Goal: Book appointment/travel/reservation

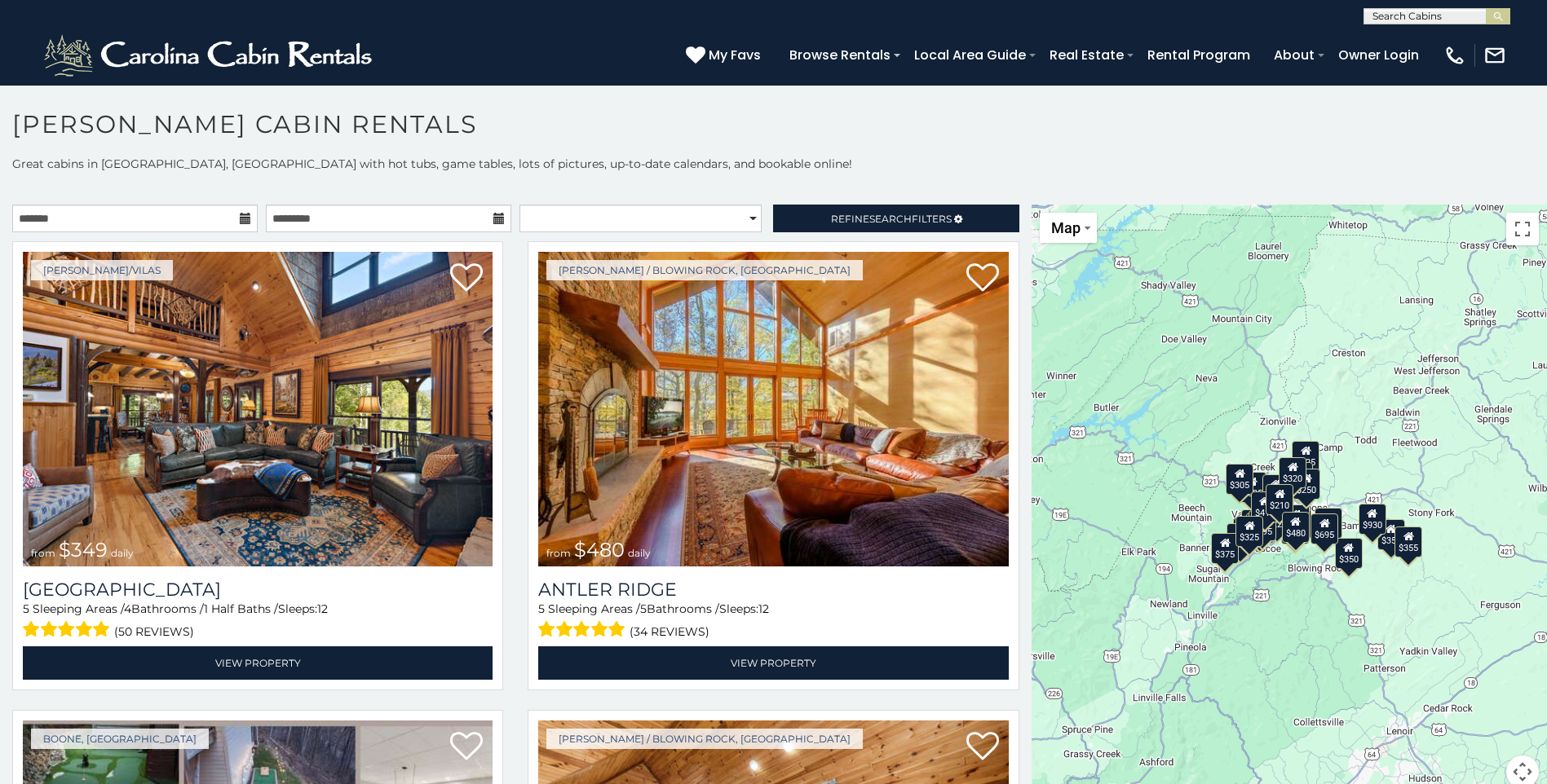
drag, startPoint x: 1426, startPoint y: 539, endPoint x: 1298, endPoint y: 574, distance: 132.7
click at [1298, 574] on div "$349 $480 $525 $315 $355 $675 $635 $930 $400 $451 $330 $400 $485 $460 $395 $255…" at bounding box center [1289, 506] width 515 height 603
click at [1516, 771] on button "Map camera controls" at bounding box center [1522, 771] width 32 height 32
click at [1432, 698] on button "Move up" at bounding box center [1441, 690] width 32 height 32
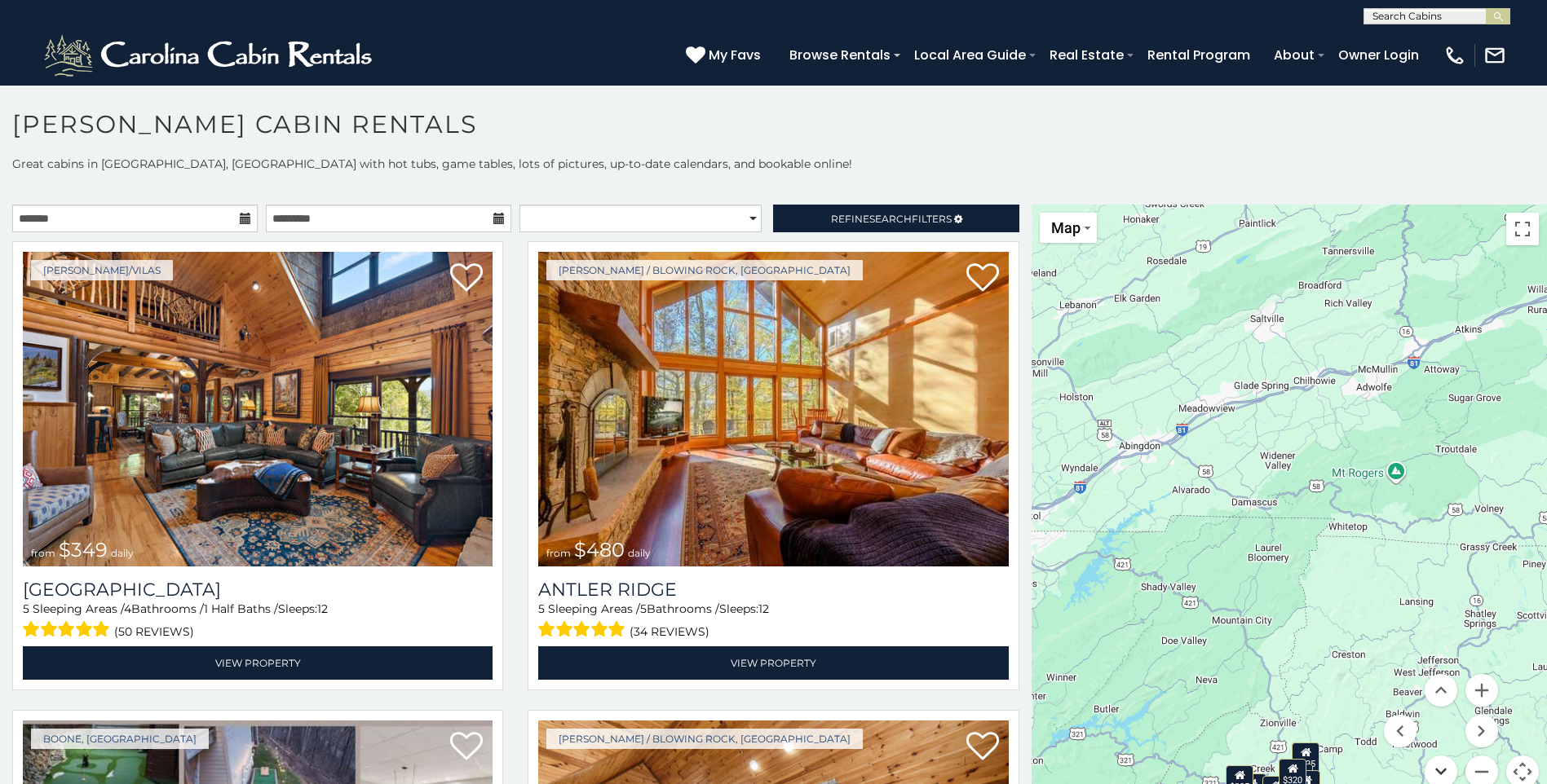
click at [1430, 761] on button "Move down" at bounding box center [1441, 771] width 32 height 32
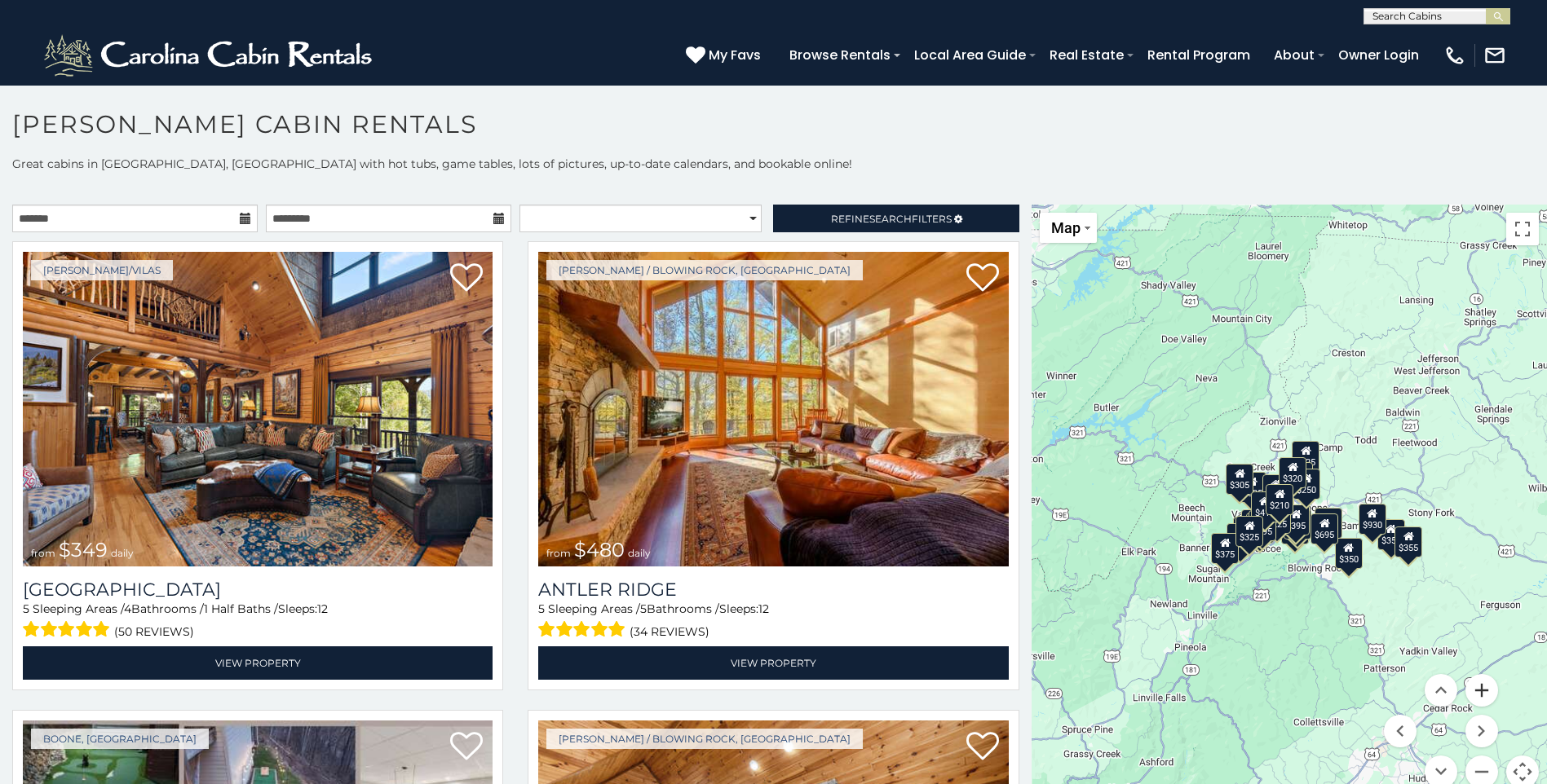
click at [1476, 689] on button "Zoom in" at bounding box center [1481, 690] width 32 height 32
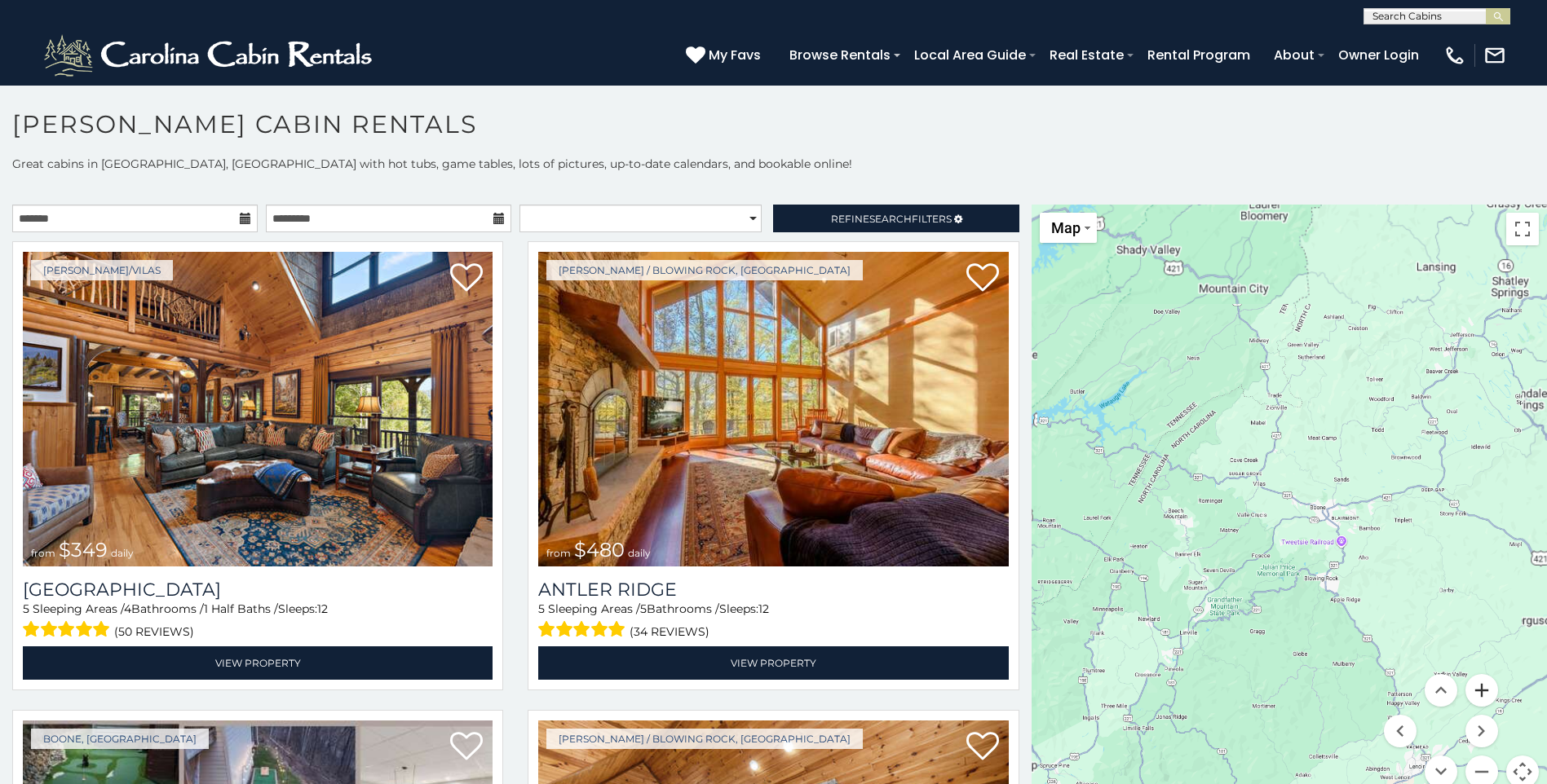
click at [1476, 689] on button "Zoom in" at bounding box center [1481, 690] width 32 height 32
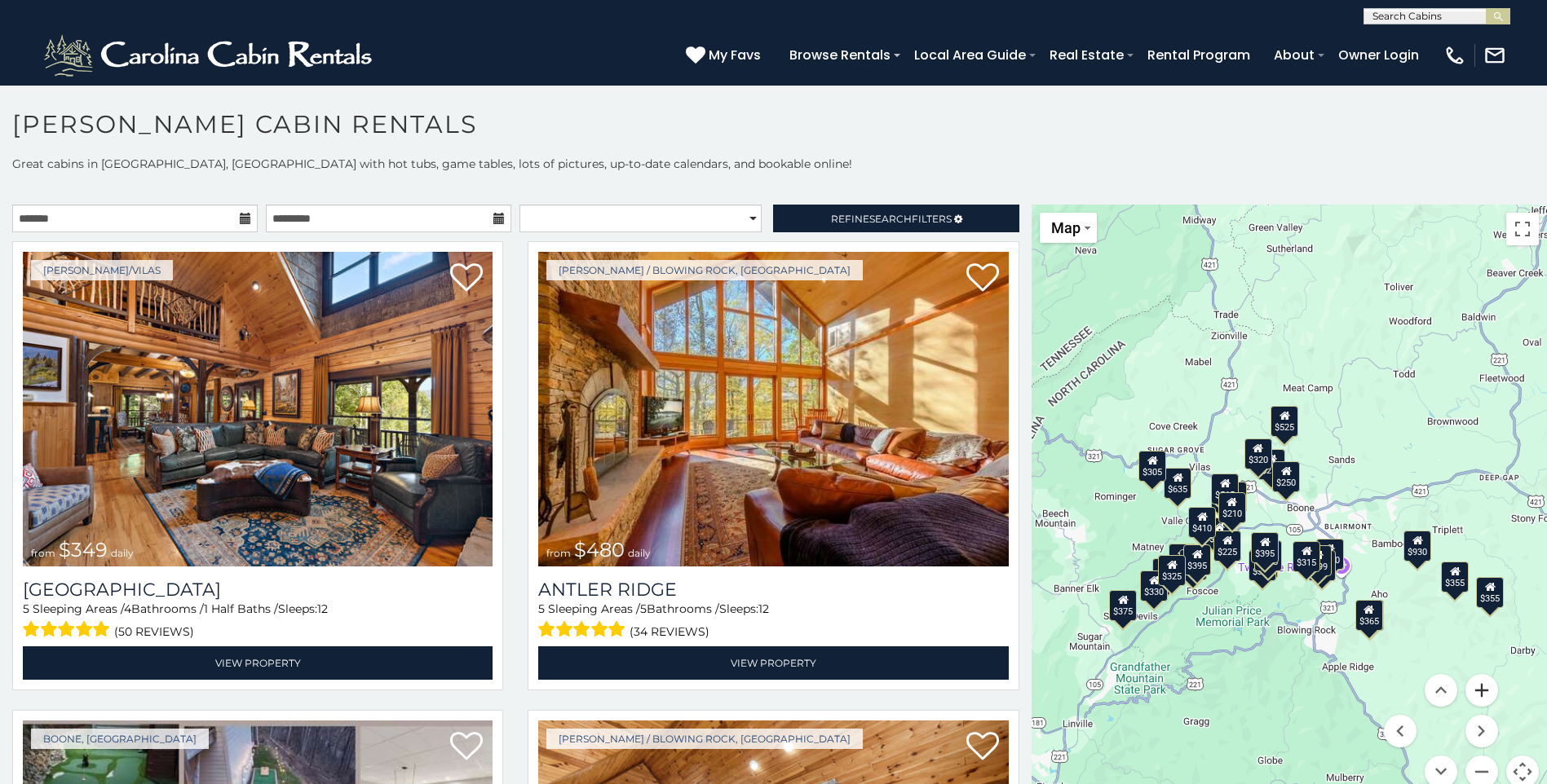
click at [1476, 689] on button "Zoom in" at bounding box center [1481, 690] width 32 height 32
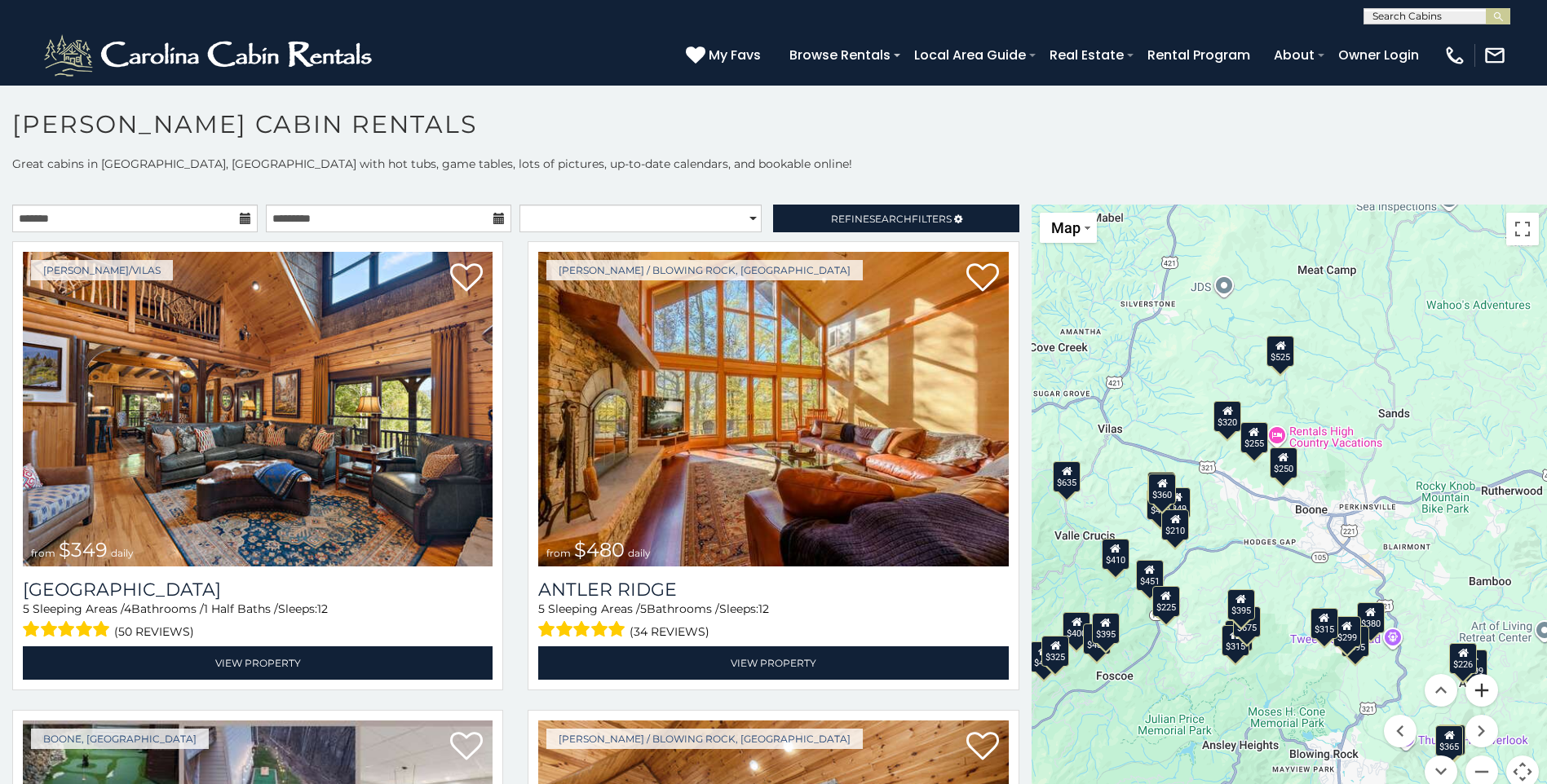
click at [1476, 689] on button "Zoom in" at bounding box center [1481, 690] width 32 height 32
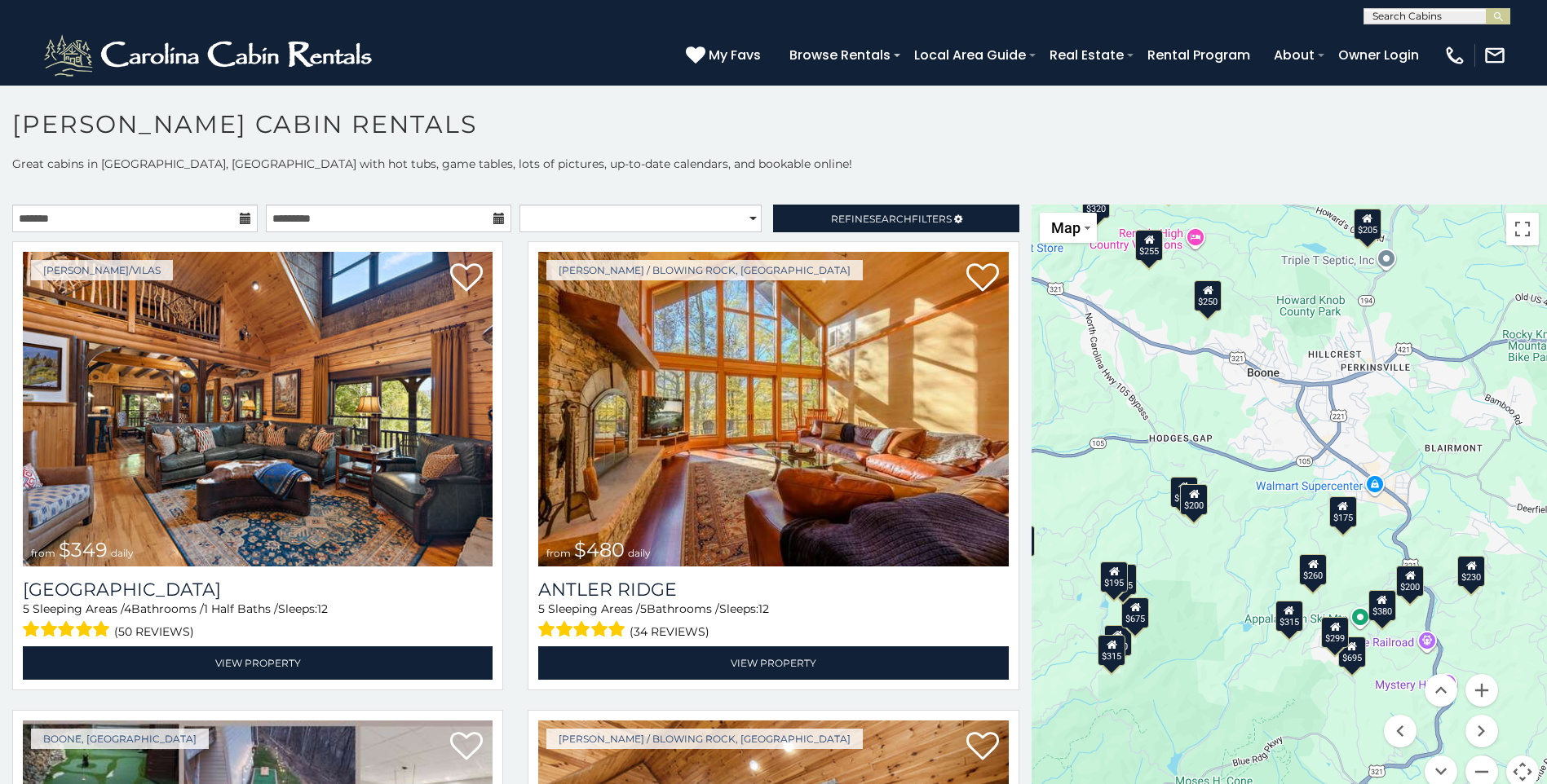
drag, startPoint x: 1316, startPoint y: 597, endPoint x: 1247, endPoint y: 453, distance: 159.7
click at [1247, 453] on div "$349 $480 $525 $315 $675 $395 $255 $565 $225 $380 $250 $320 $695 $210 $299 $315…" at bounding box center [1289, 506] width 515 height 603
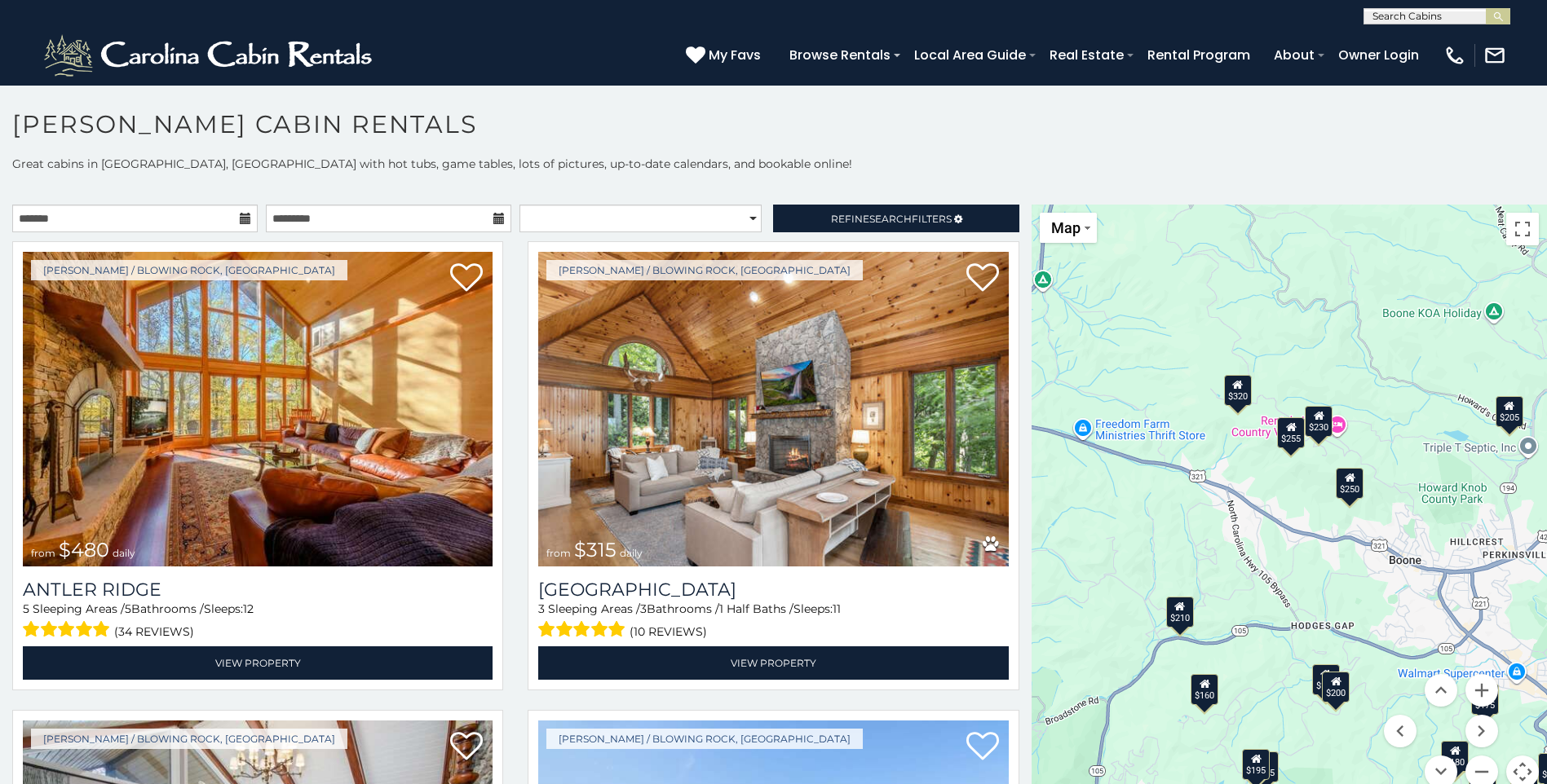
drag, startPoint x: 1233, startPoint y: 560, endPoint x: 1375, endPoint y: 750, distance: 237.2
click at [1375, 750] on div "$480 $315 $675 $395 $255 $380 $250 $320 $695 $299 $315 $180 $230 $260 $195 $205…" at bounding box center [1289, 506] width 515 height 603
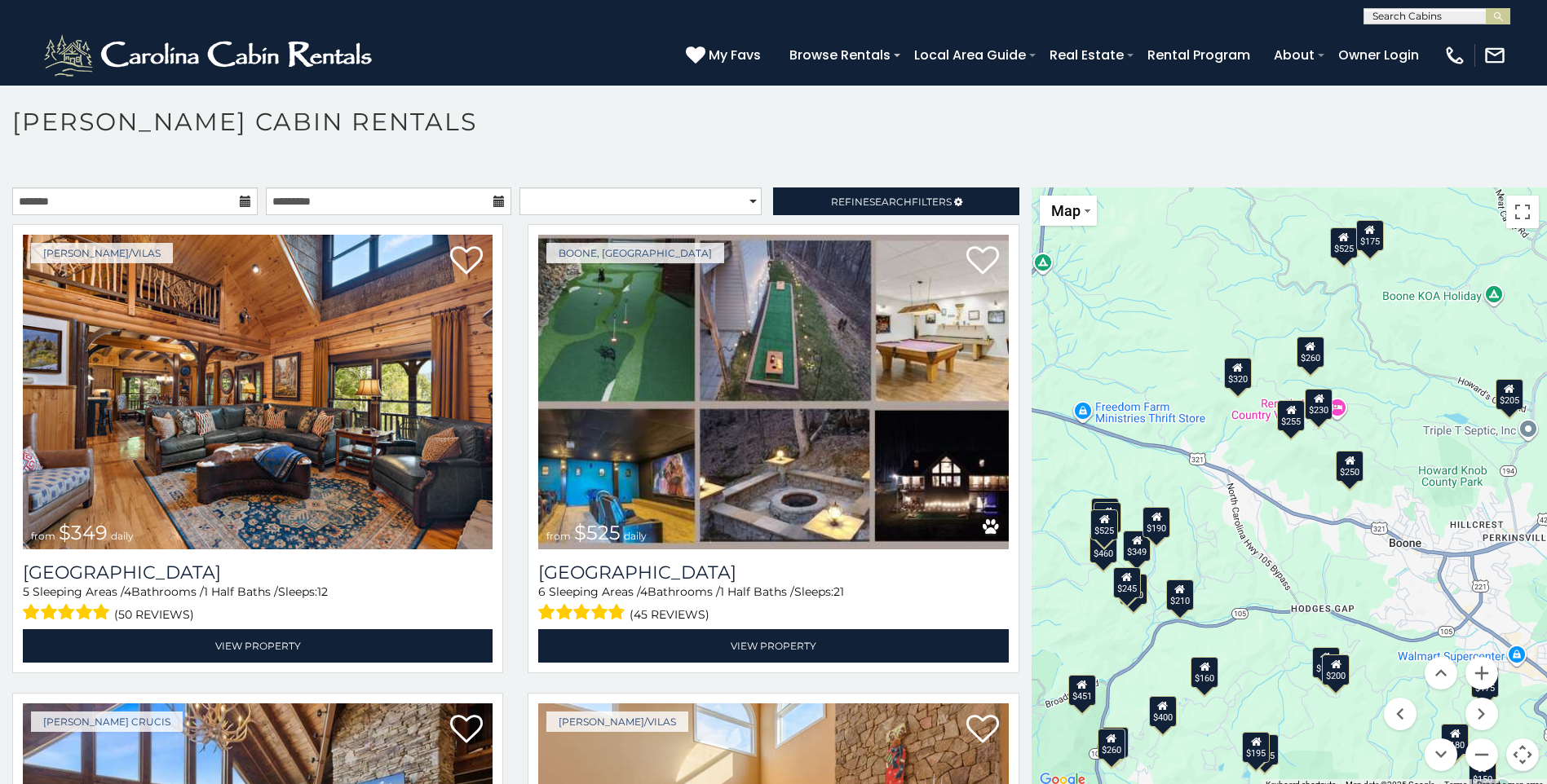
scroll to position [9, 0]
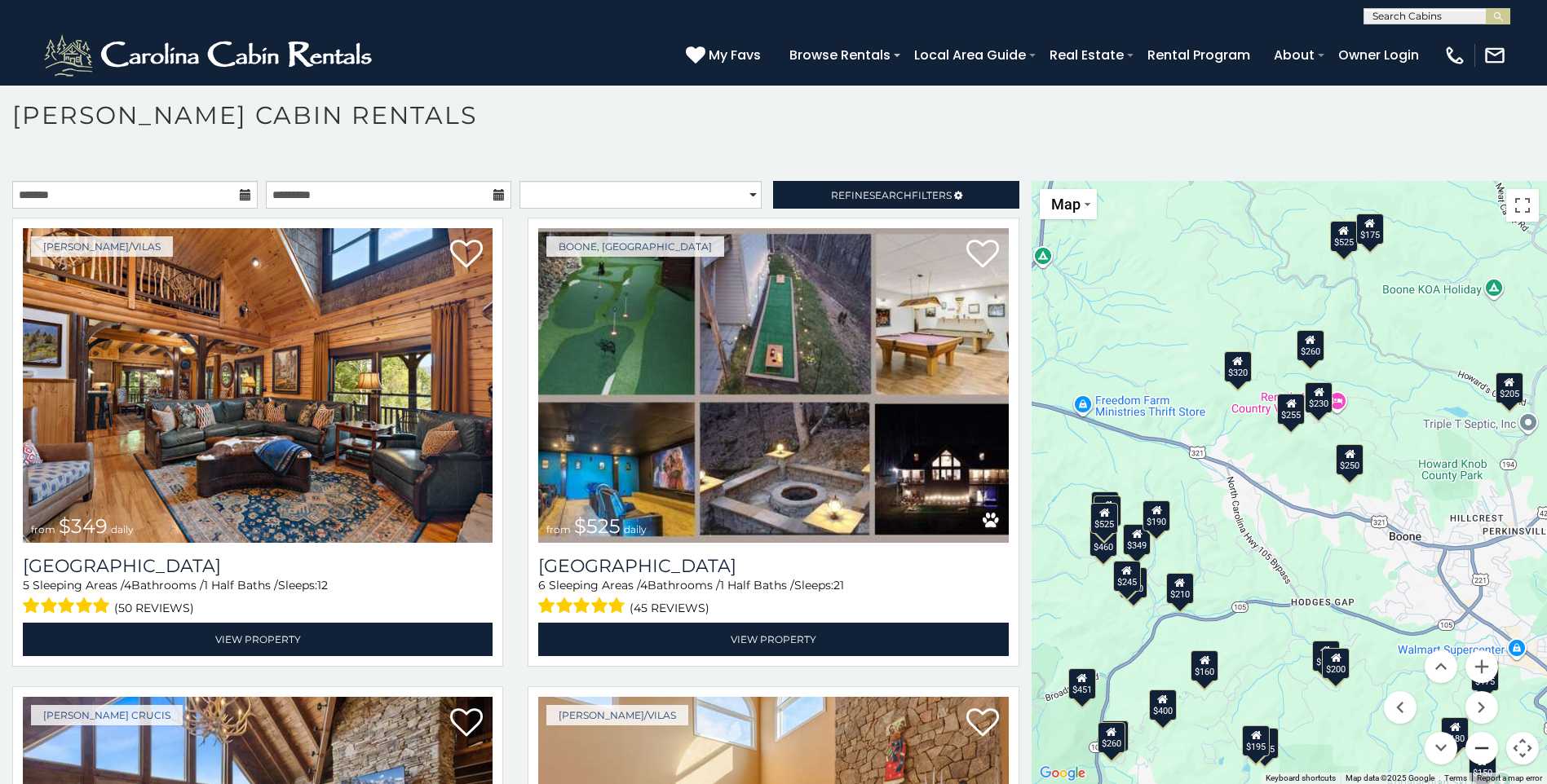
click at [1473, 750] on button "Zoom out" at bounding box center [1481, 748] width 32 height 32
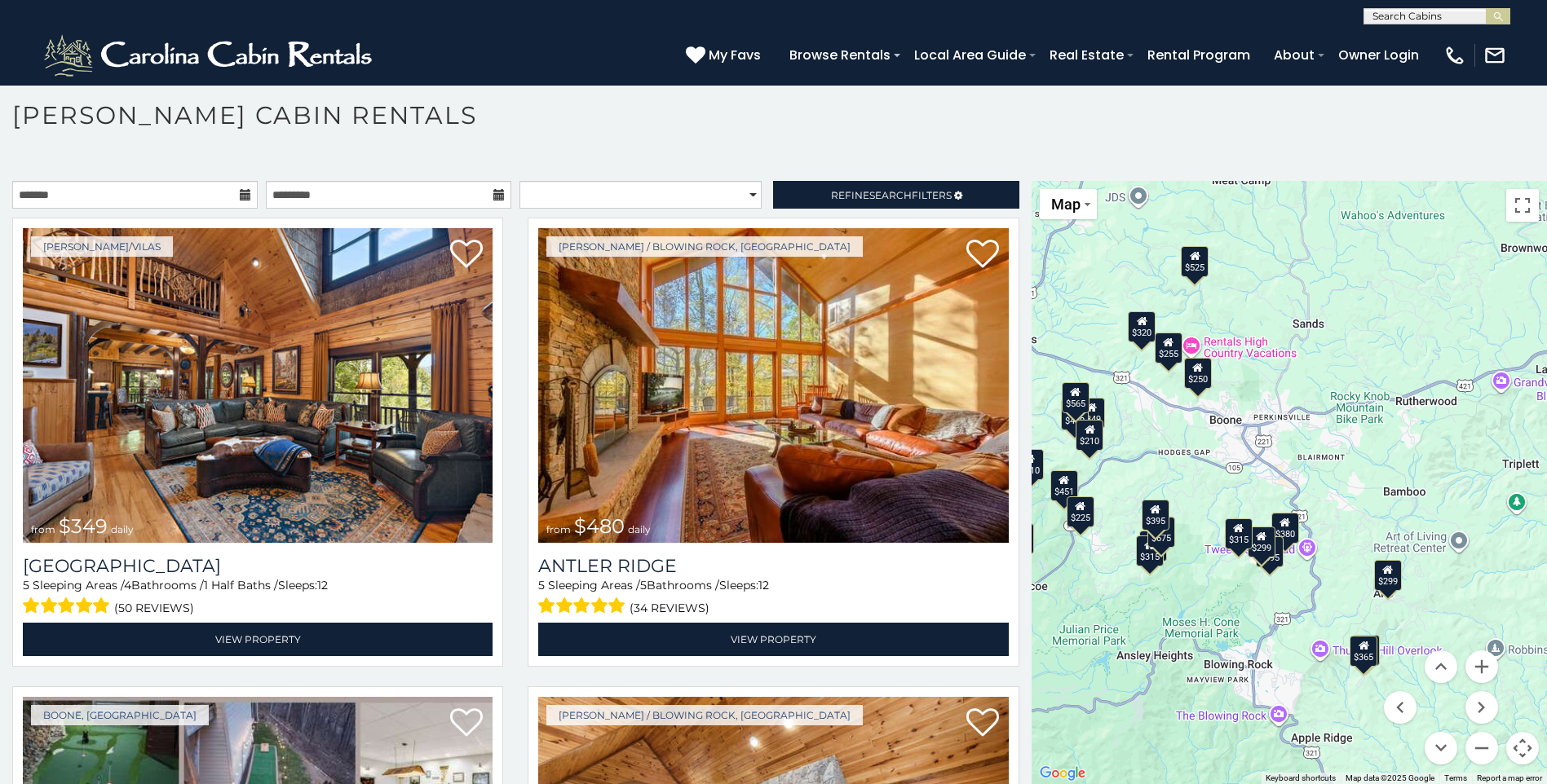
drag, startPoint x: 1261, startPoint y: 700, endPoint x: 1143, endPoint y: 609, distance: 149.0
click at [1143, 609] on div "$349 $480 $525 $315 $675 $635 $400 $451 $330 $400 $485 $460 $395 $255 $565 $225…" at bounding box center [1289, 482] width 515 height 603
click at [1472, 753] on button "Zoom out" at bounding box center [1481, 748] width 32 height 32
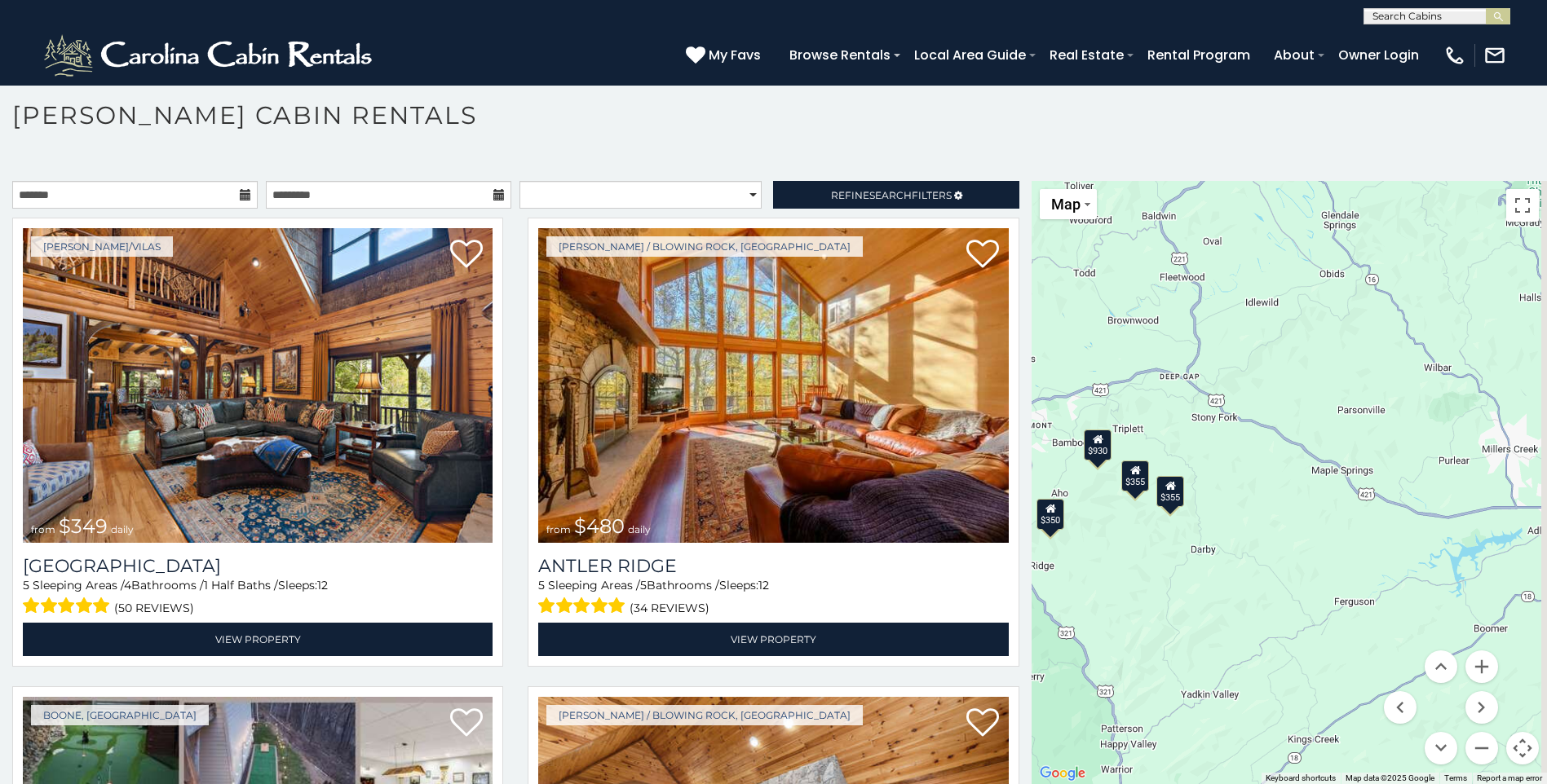
drag, startPoint x: 1312, startPoint y: 666, endPoint x: 1017, endPoint y: 621, distance: 298.4
click at [1017, 181] on main "**********" at bounding box center [774, 181] width 1547 height 0
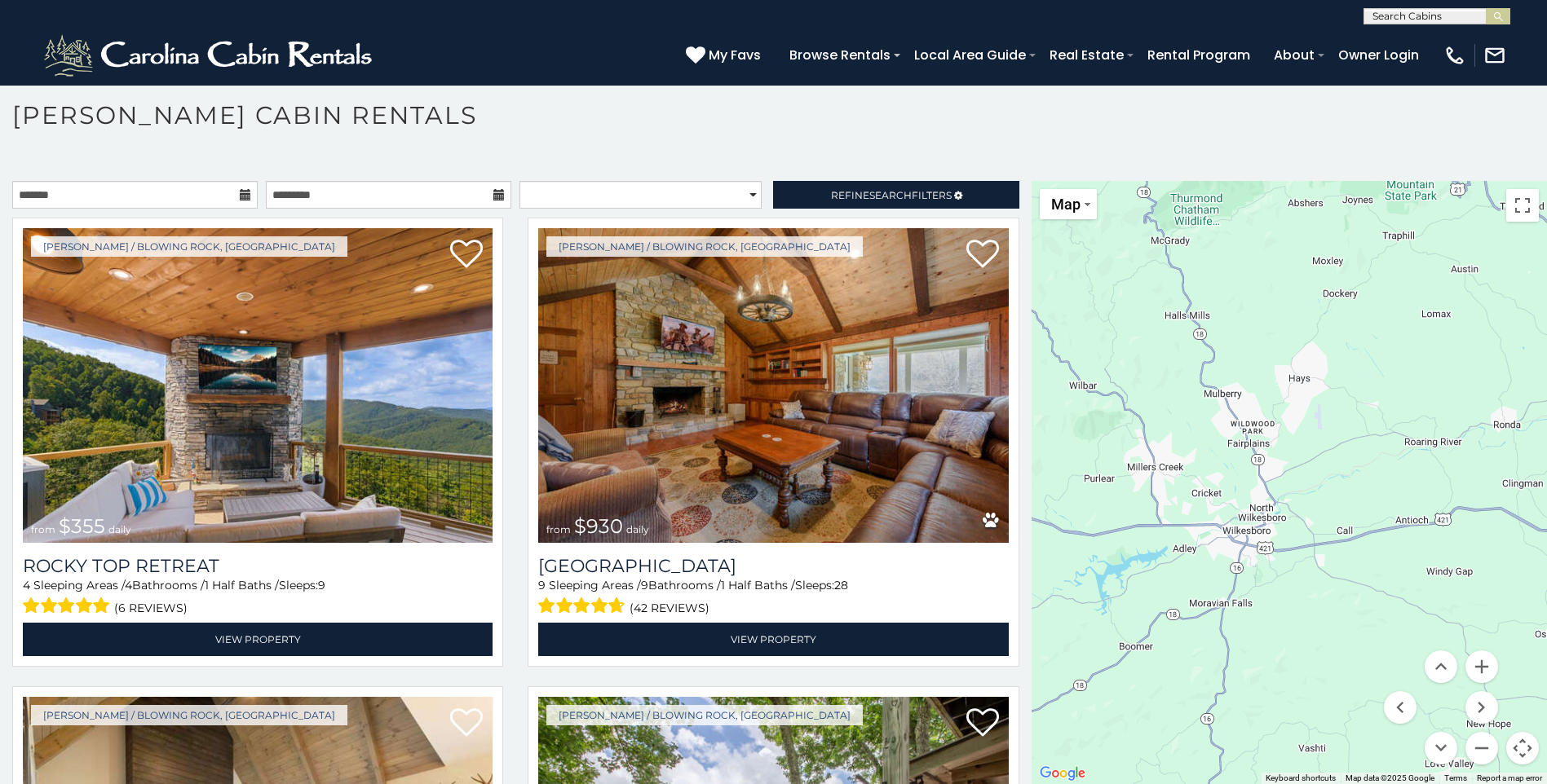
drag, startPoint x: 1344, startPoint y: 621, endPoint x: 1035, endPoint y: 638, distance: 309.5
click at [1035, 638] on div "$355 $930 $355 $299 $185 $226 $170 $220 $235 $295 $240 $235 $200 $205 $200 $259…" at bounding box center [1289, 482] width 515 height 603
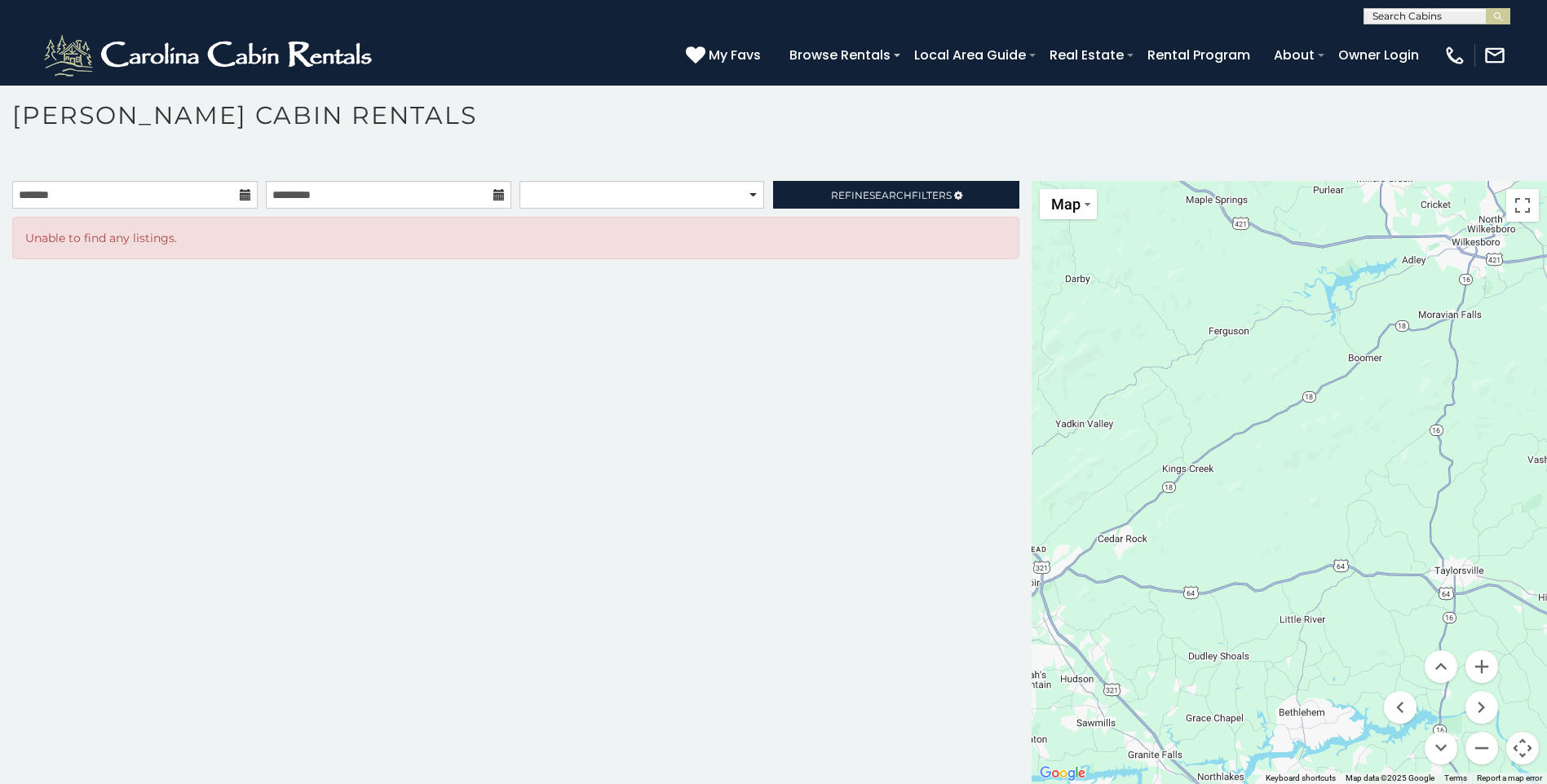
drag, startPoint x: 1181, startPoint y: 562, endPoint x: 1410, endPoint y: 275, distance: 367.2
click at [1410, 275] on div at bounding box center [1289, 482] width 515 height 603
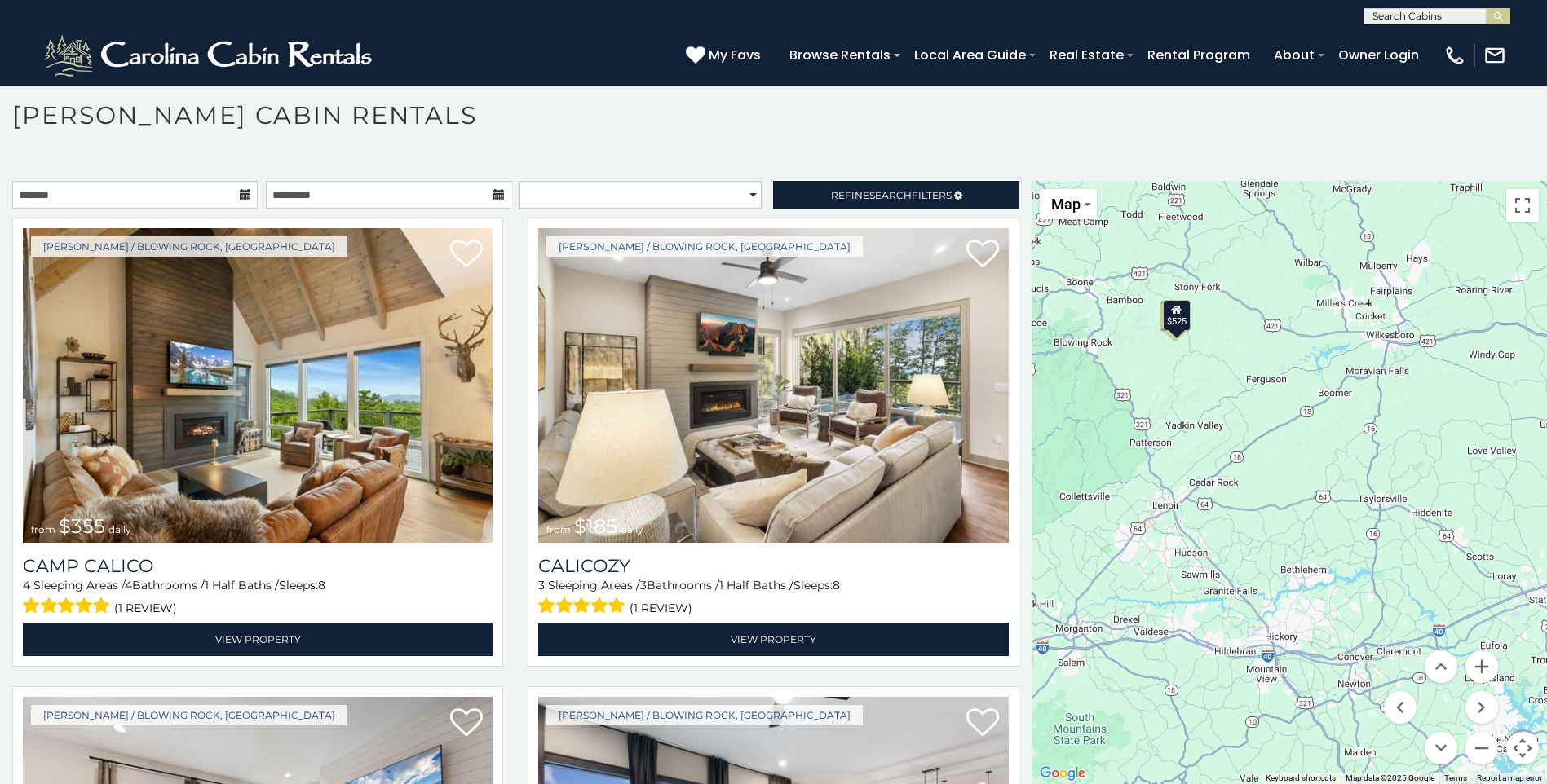
drag, startPoint x: 1207, startPoint y: 583, endPoint x: 1282, endPoint y: 358, distance: 237.2
click at [1282, 358] on div "$355 $185 $297 $325 $275 $195 $525" at bounding box center [1289, 482] width 515 height 603
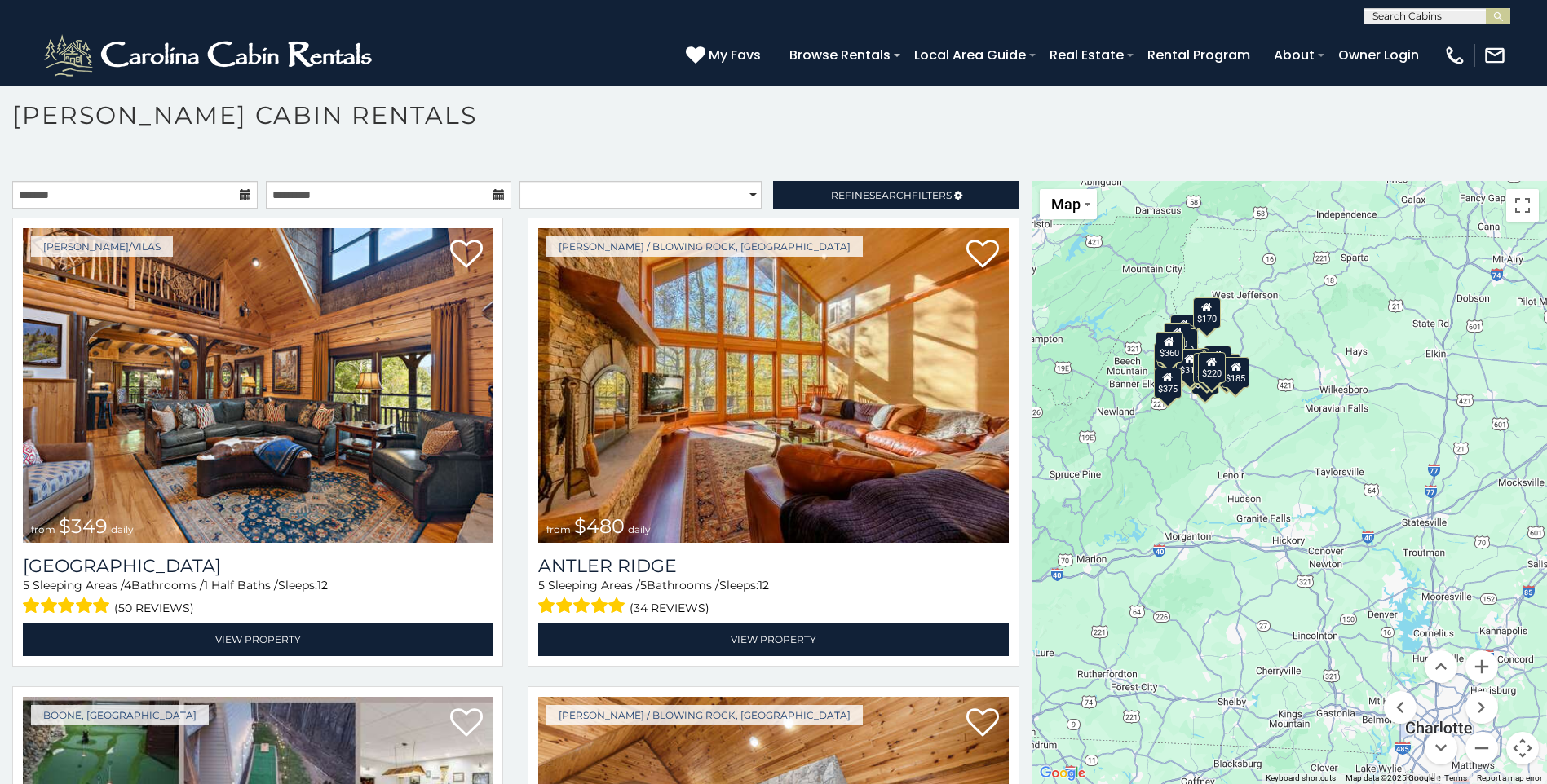
drag, startPoint x: 1269, startPoint y: 487, endPoint x: 1294, endPoint y: 380, distance: 109.9
click at [1294, 380] on div "$349 $480 $525 $315 $355 $675 $930 $451 $460 $395 $255 $565 $225 $350 $380 $355…" at bounding box center [1289, 482] width 515 height 603
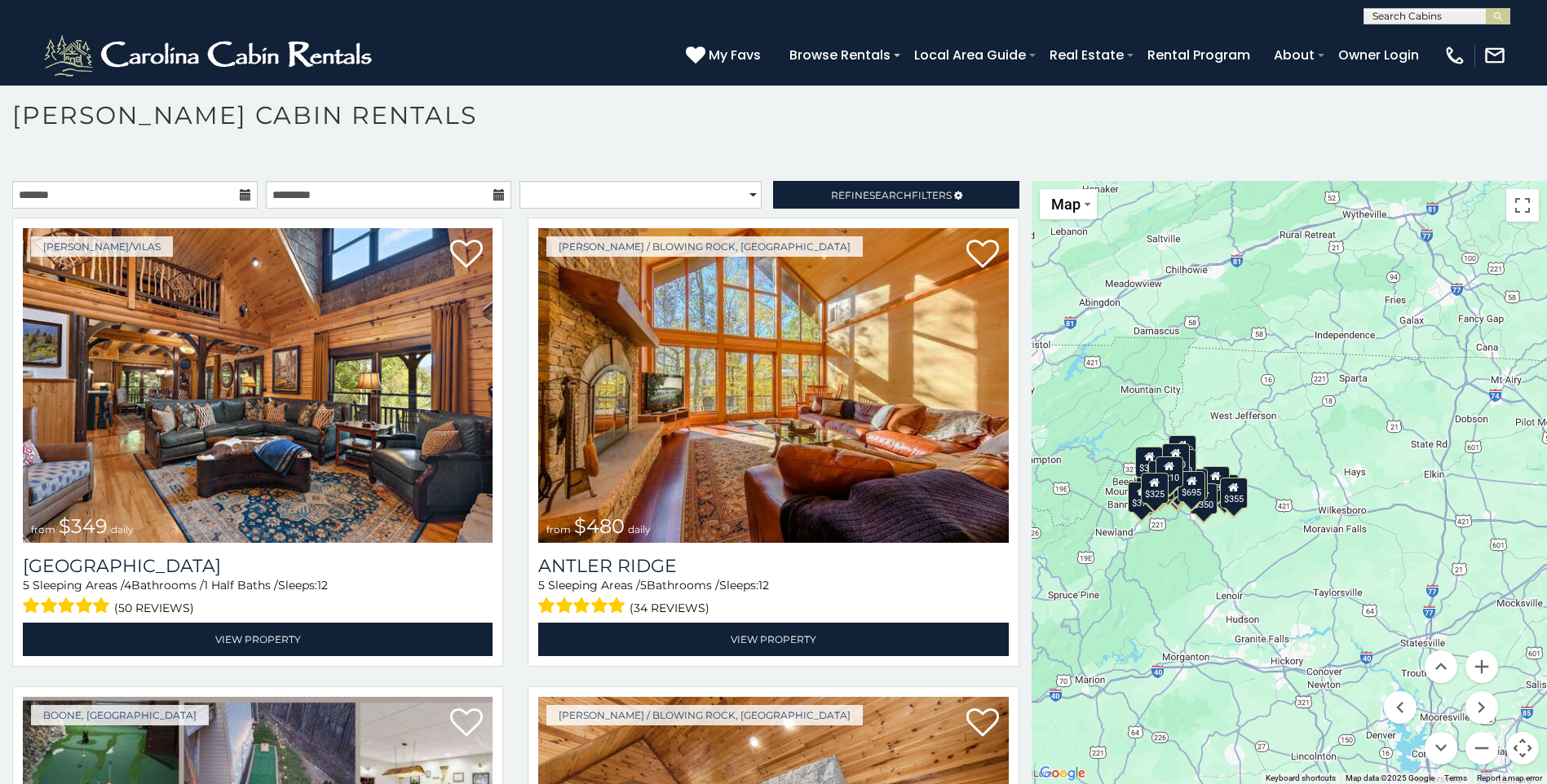
drag, startPoint x: 1267, startPoint y: 446, endPoint x: 1267, endPoint y: 567, distance: 121.0
click at [1267, 567] on div "$349 $480 $525 $315 $355 $675 $635 $930 $400 $451 $330 $400 $485 $460 $395 $255…" at bounding box center [1289, 482] width 515 height 603
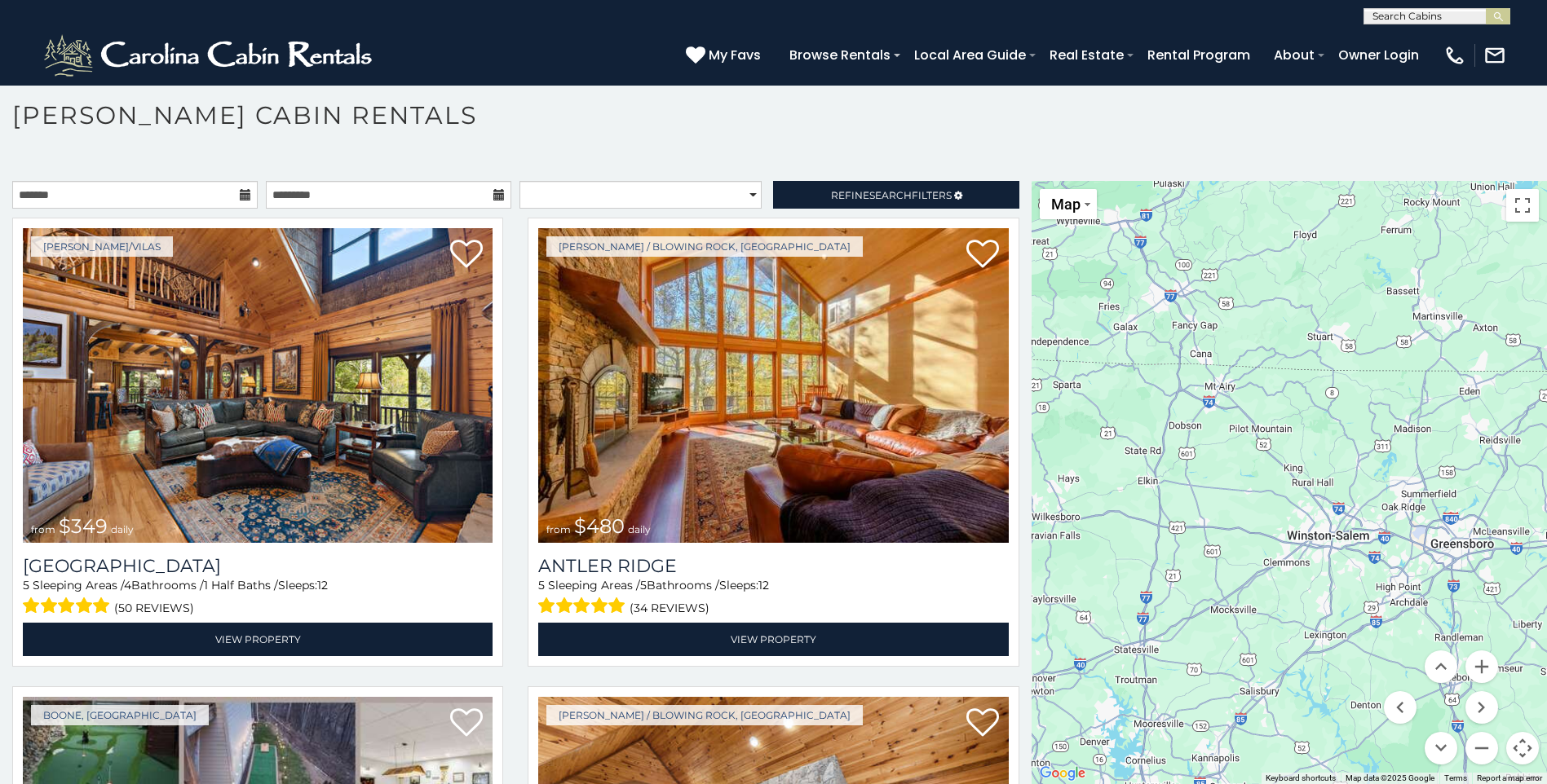
drag, startPoint x: 1347, startPoint y: 598, endPoint x: 1059, endPoint y: 605, distance: 288.1
click at [1059, 605] on div "$349 $480 $525 $315 $355 $675 $635 $930 $400 $451 $330 $400 $485 $460 $395 $255…" at bounding box center [1289, 482] width 515 height 603
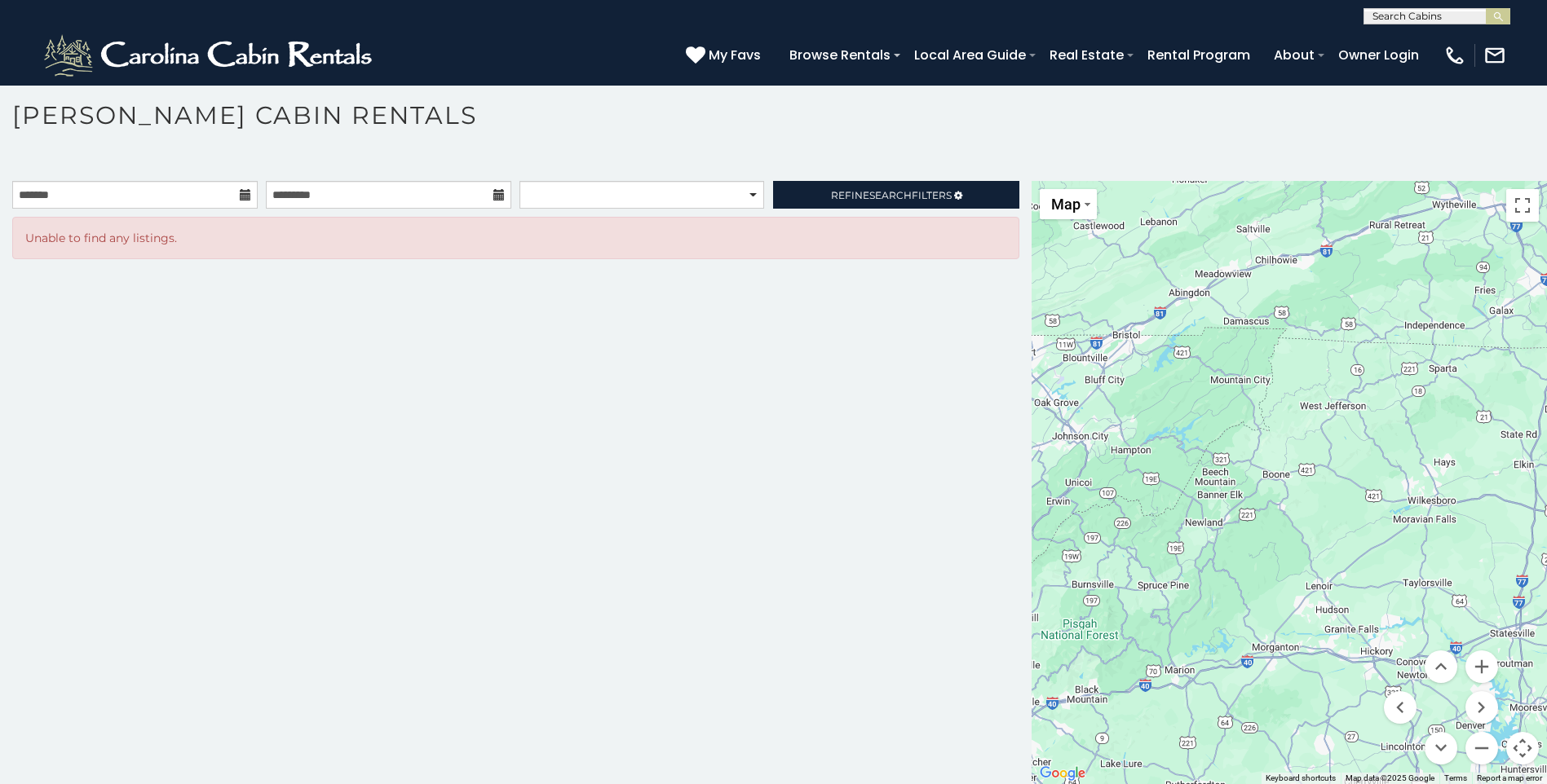
drag, startPoint x: 1176, startPoint y: 594, endPoint x: 1561, endPoint y: 577, distance: 385.4
click at [1546, 577] on html "**********" at bounding box center [774, 387] width 1547 height 793
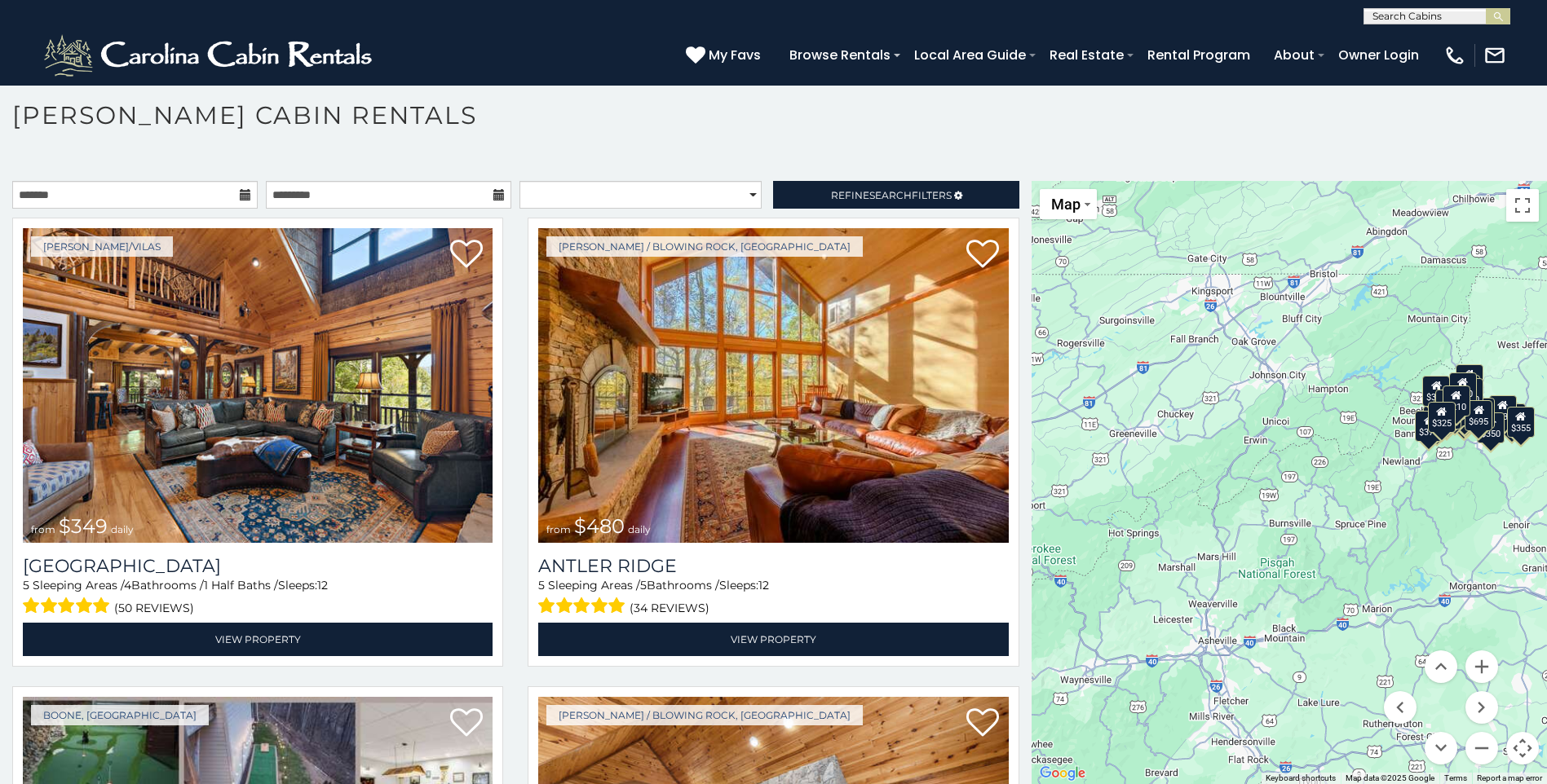
drag, startPoint x: 1304, startPoint y: 594, endPoint x: 1503, endPoint y: 533, distance: 208.1
click at [1503, 533] on div "$349 $480 $525 $315 $355 $675 $635 $930 $400 $451 $330 $400 $485 $460 $395 $255…" at bounding box center [1289, 482] width 515 height 603
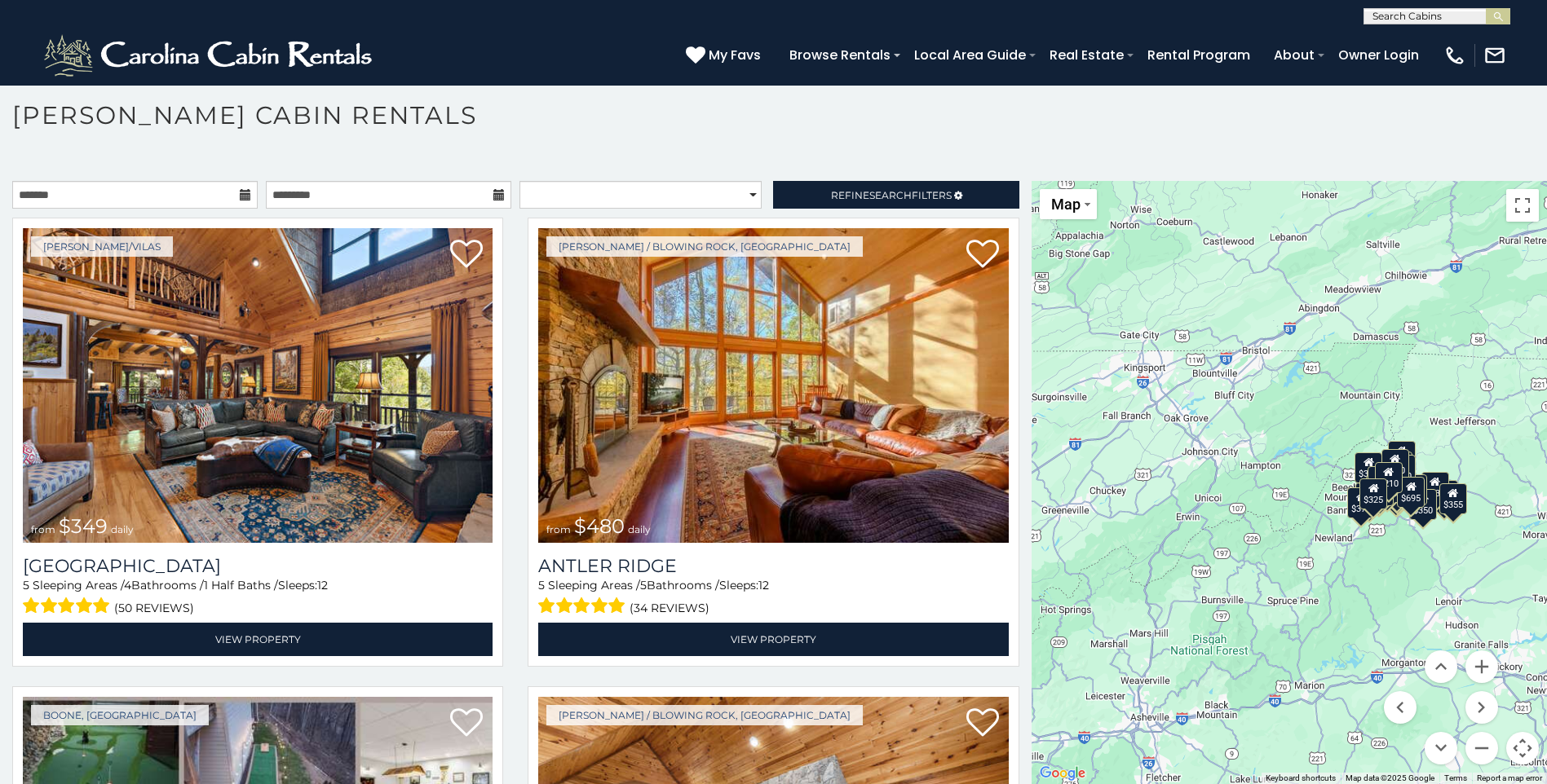
drag, startPoint x: 1354, startPoint y: 582, endPoint x: 1286, endPoint y: 661, distance: 104.2
click at [1286, 661] on div "$349 $480 $525 $315 $355 $675 $635 $930 $400 $451 $330 $400 $485 $460 $395 $255…" at bounding box center [1289, 482] width 515 height 603
click at [1472, 662] on button "Zoom in" at bounding box center [1481, 667] width 32 height 32
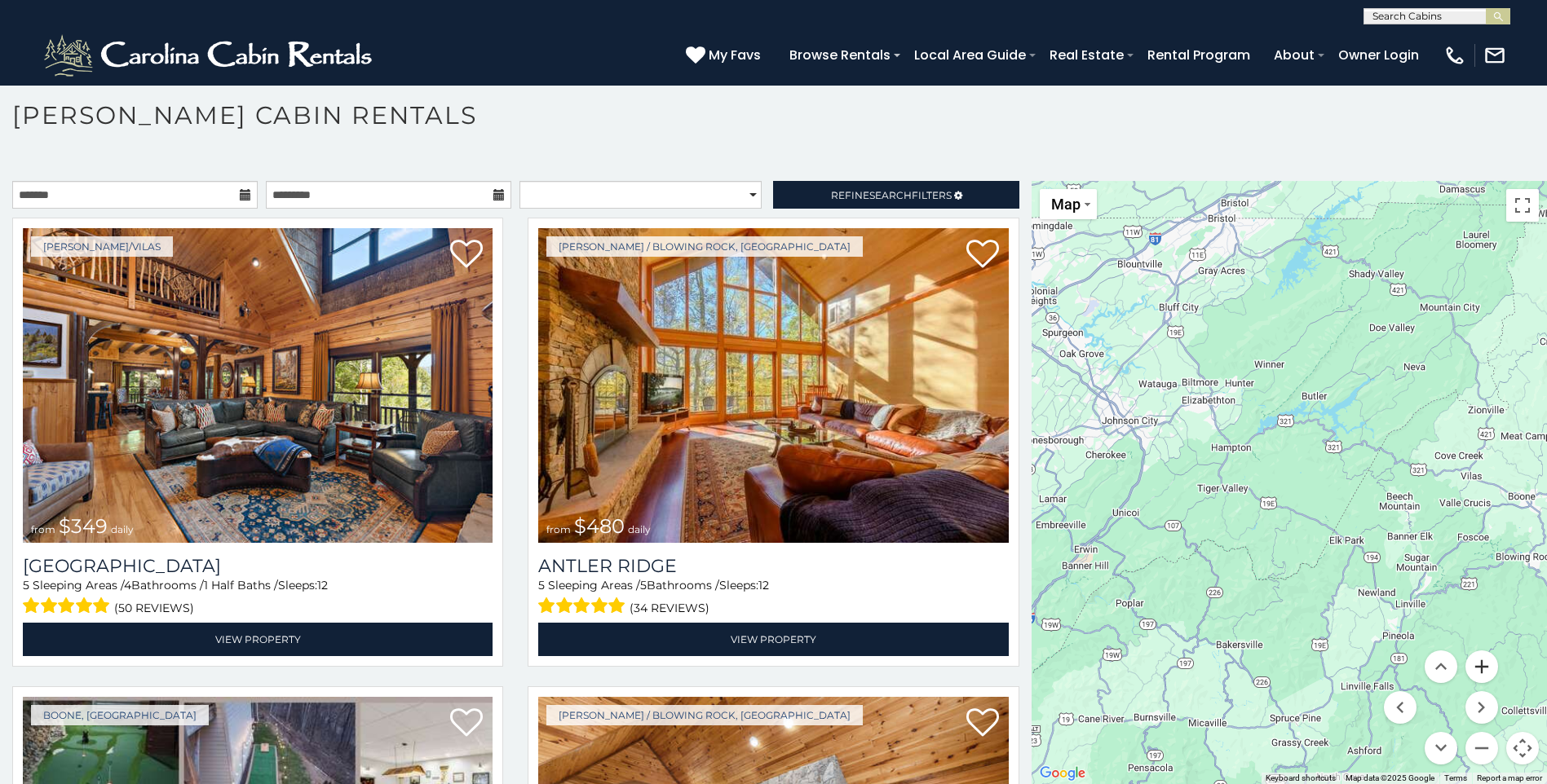
click at [1472, 662] on button "Zoom in" at bounding box center [1481, 667] width 32 height 32
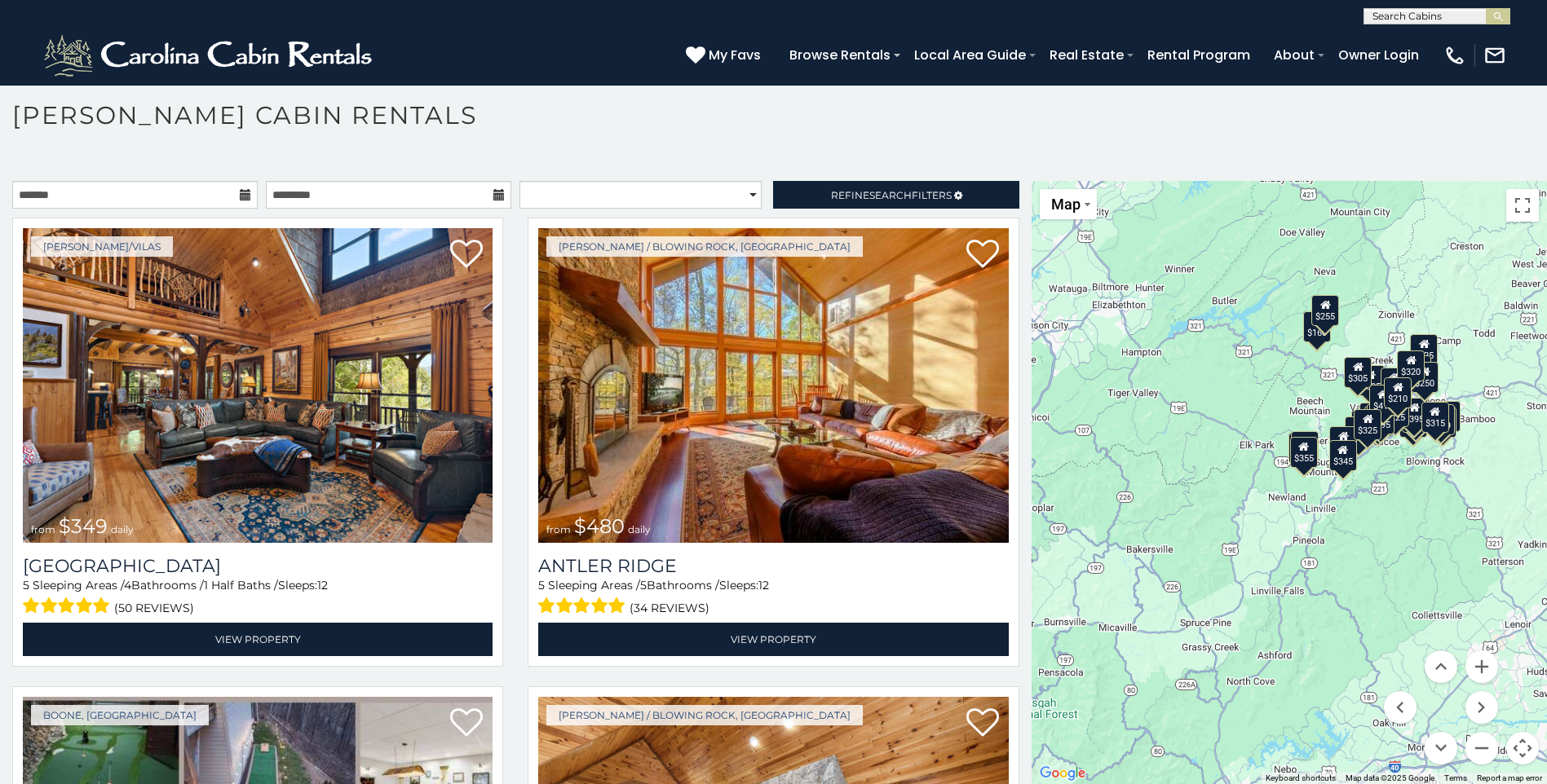
drag, startPoint x: 1319, startPoint y: 616, endPoint x: 1263, endPoint y: 516, distance: 114.6
click at [1263, 516] on div "$355 $160 $420 $255 $185 $349 $480 $525 $315 $675 $635 $400 $451 $330 $400 $485…" at bounding box center [1289, 482] width 515 height 603
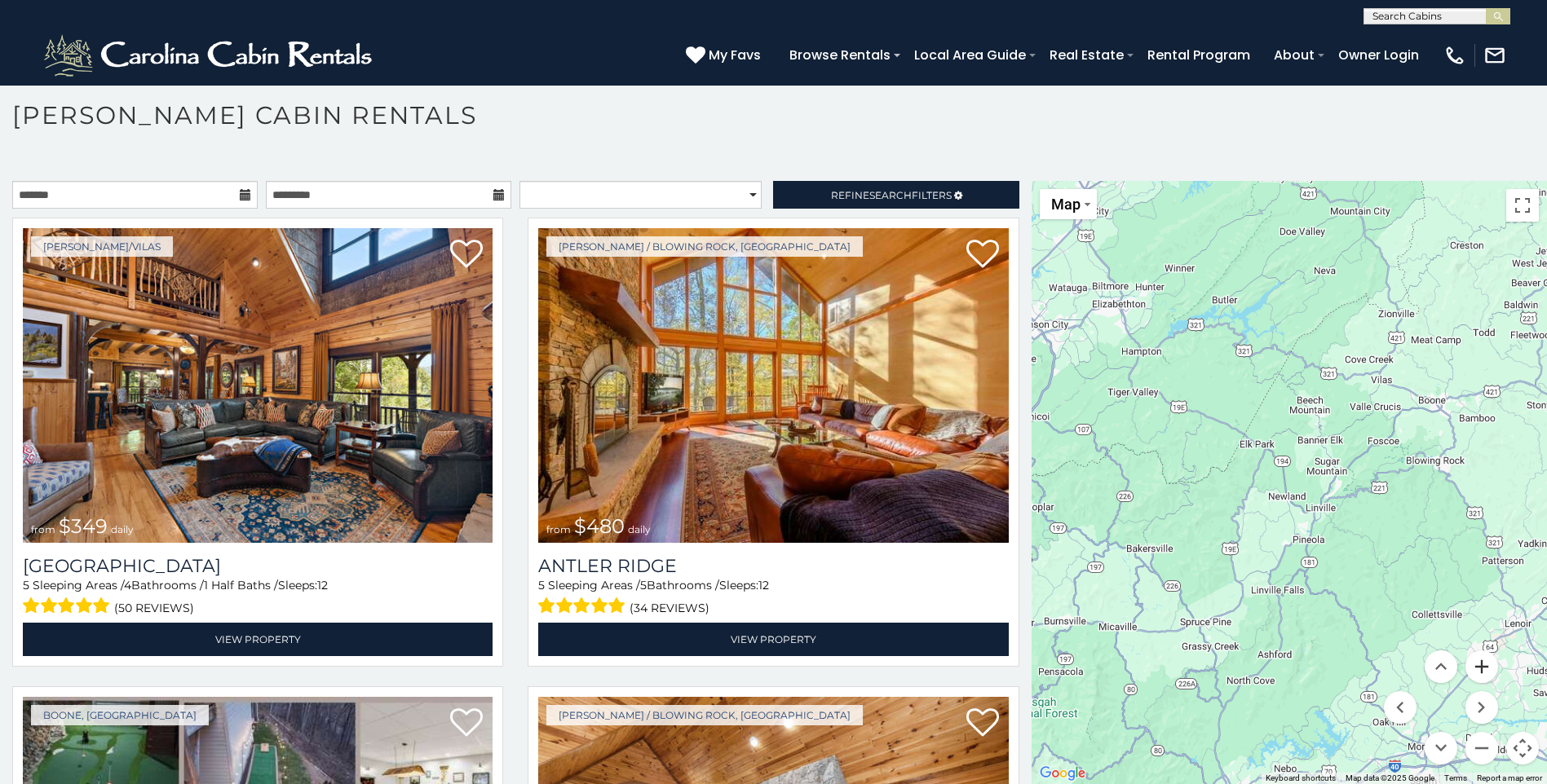
click at [1468, 667] on button "Zoom in" at bounding box center [1481, 667] width 32 height 32
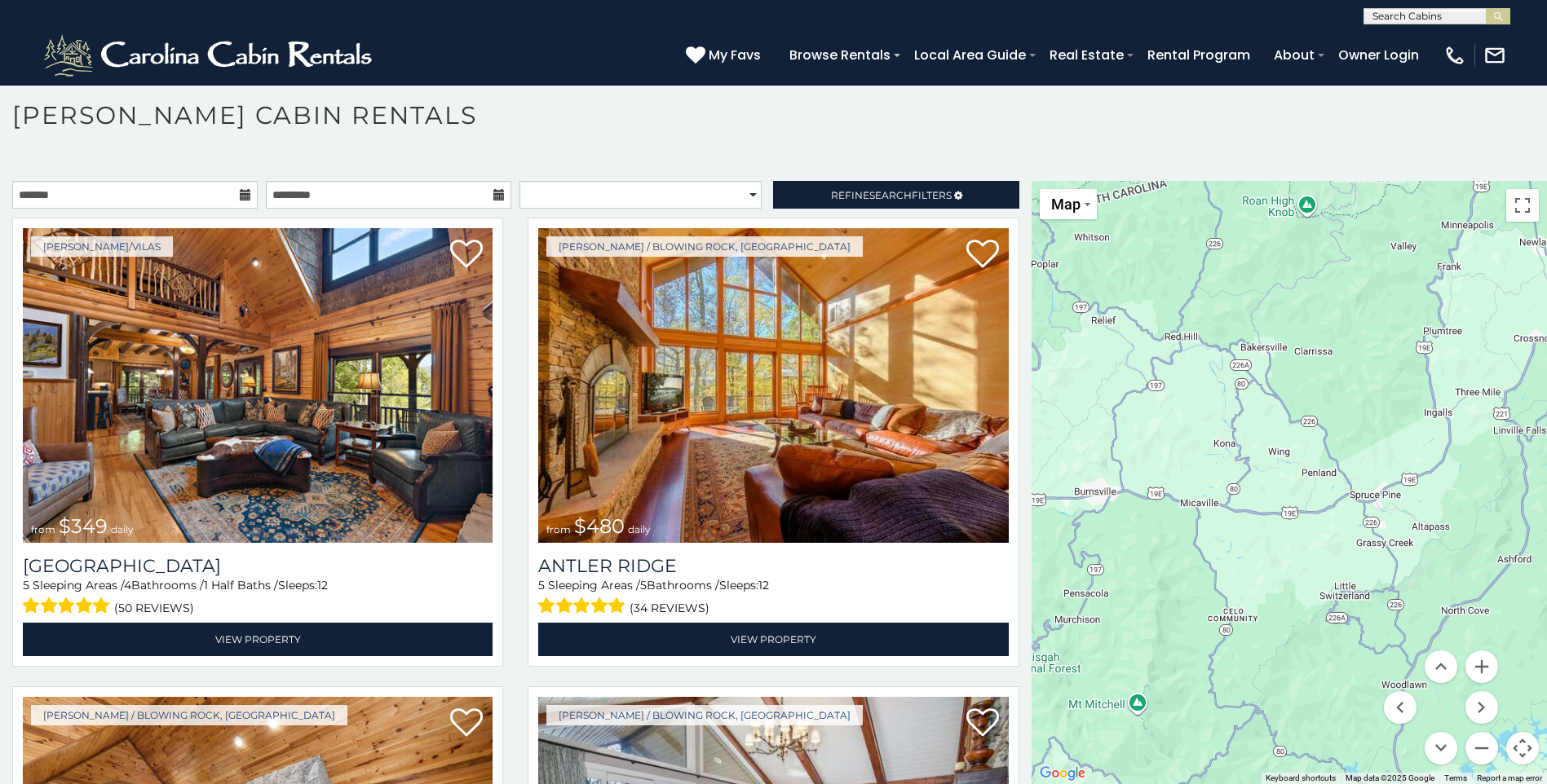
drag, startPoint x: 1191, startPoint y: 614, endPoint x: 1446, endPoint y: 345, distance: 370.7
click at [1446, 345] on div "$349 $480 $315 $675 $635 $400 $451 $330 $400 $485 $460 $395 $565 $225 $305 $320…" at bounding box center [1289, 482] width 515 height 603
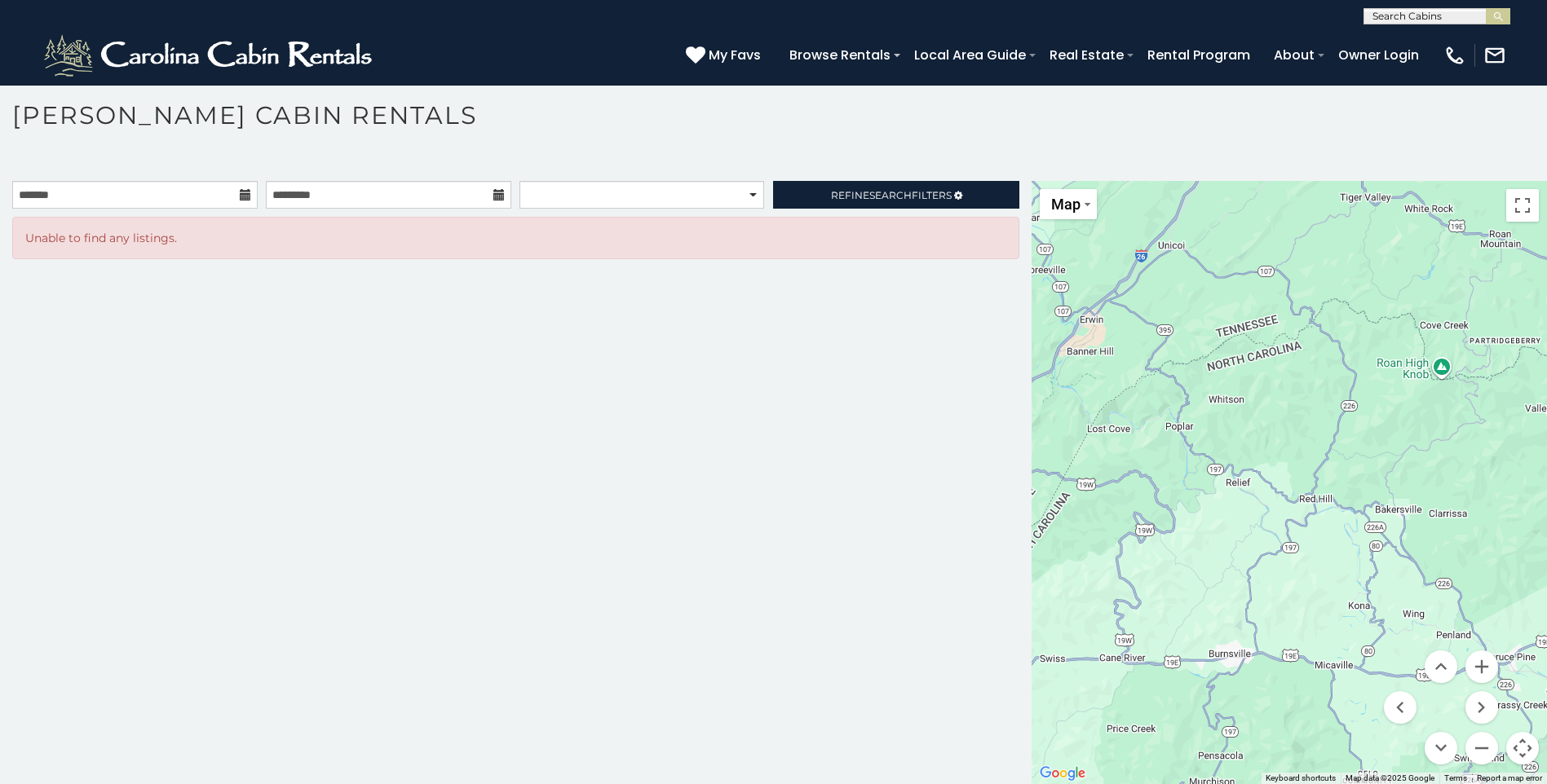
drag, startPoint x: 1373, startPoint y: 548, endPoint x: 1510, endPoint y: 707, distance: 209.9
click at [1510, 707] on div at bounding box center [1289, 482] width 515 height 603
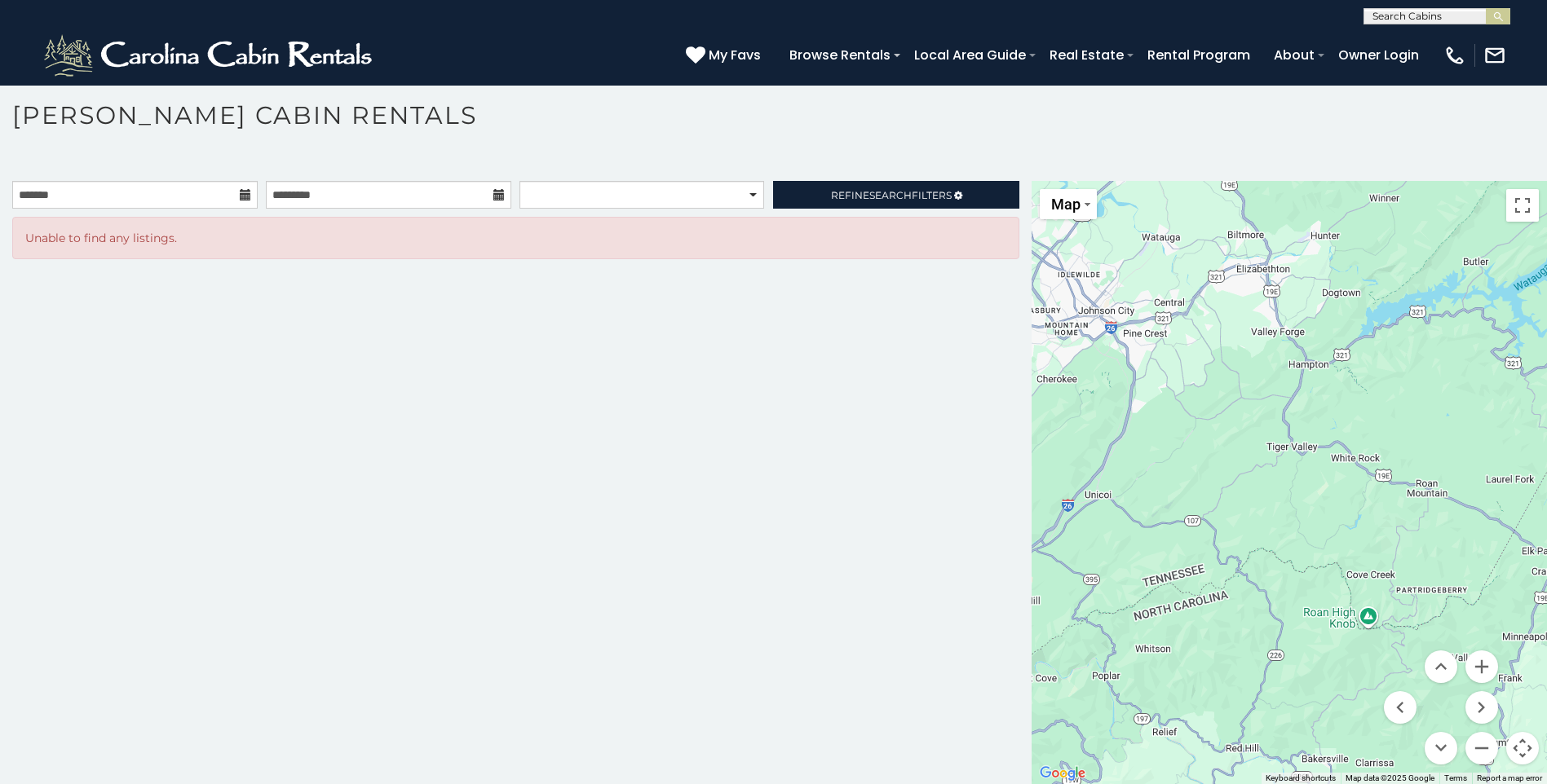
drag, startPoint x: 1409, startPoint y: 286, endPoint x: 1334, endPoint y: 536, distance: 261.0
click at [1334, 536] on div at bounding box center [1289, 482] width 515 height 603
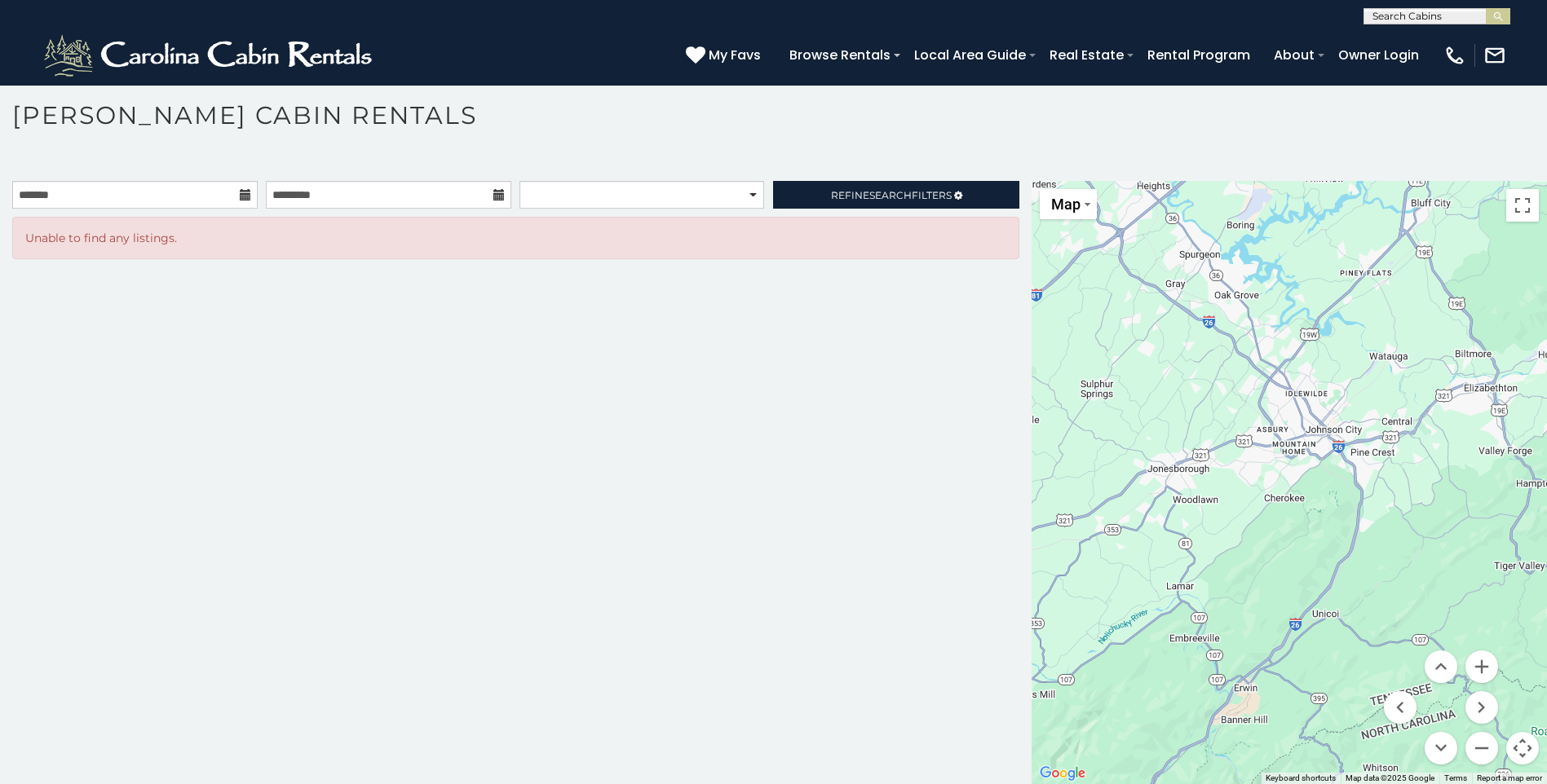
drag, startPoint x: 1222, startPoint y: 387, endPoint x: 1453, endPoint y: 513, distance: 263.1
click at [1453, 513] on div at bounding box center [1289, 482] width 515 height 603
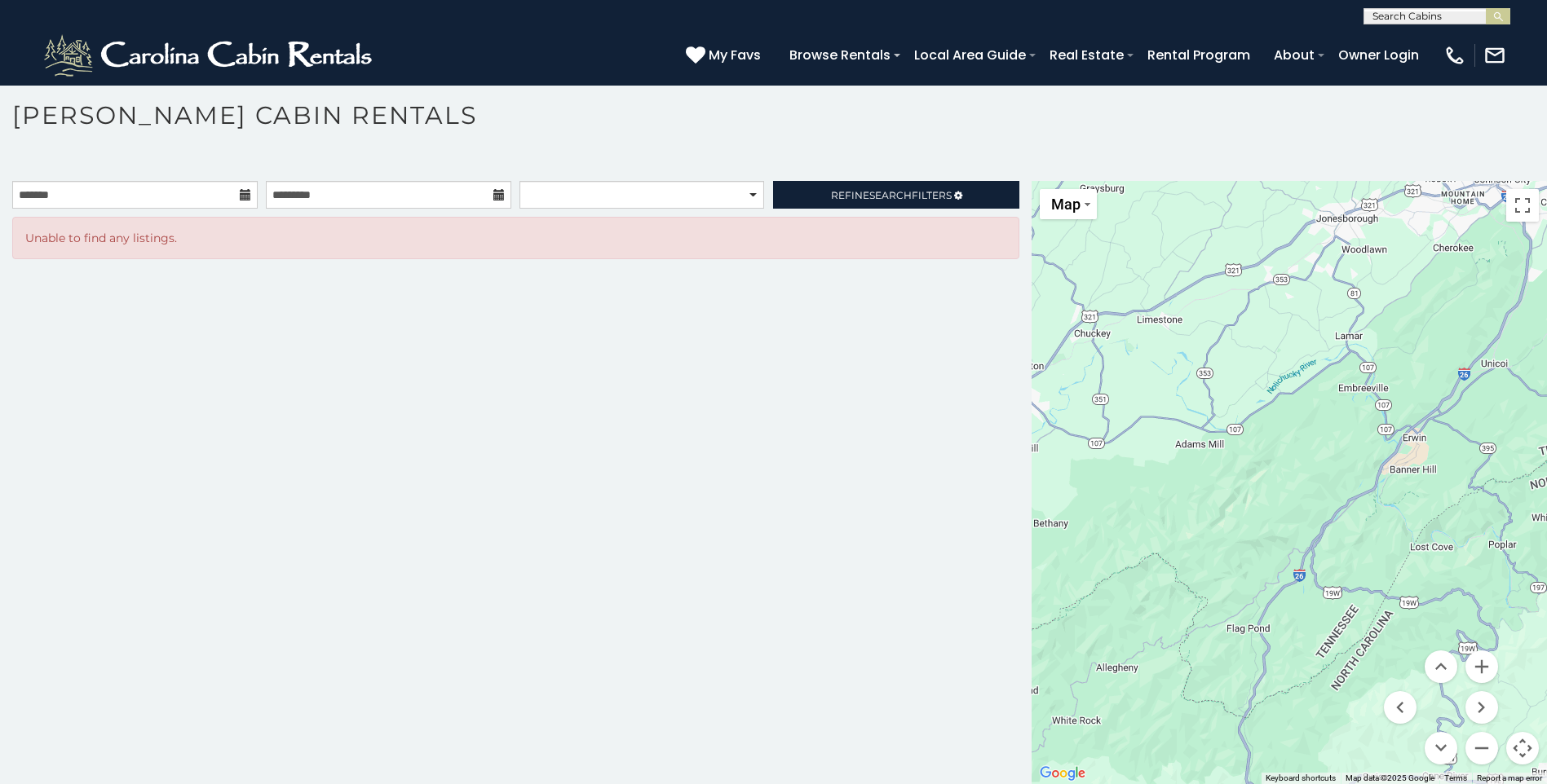
drag, startPoint x: 1222, startPoint y: 664, endPoint x: 1392, endPoint y: 414, distance: 302.3
click at [1392, 414] on div at bounding box center [1289, 482] width 515 height 603
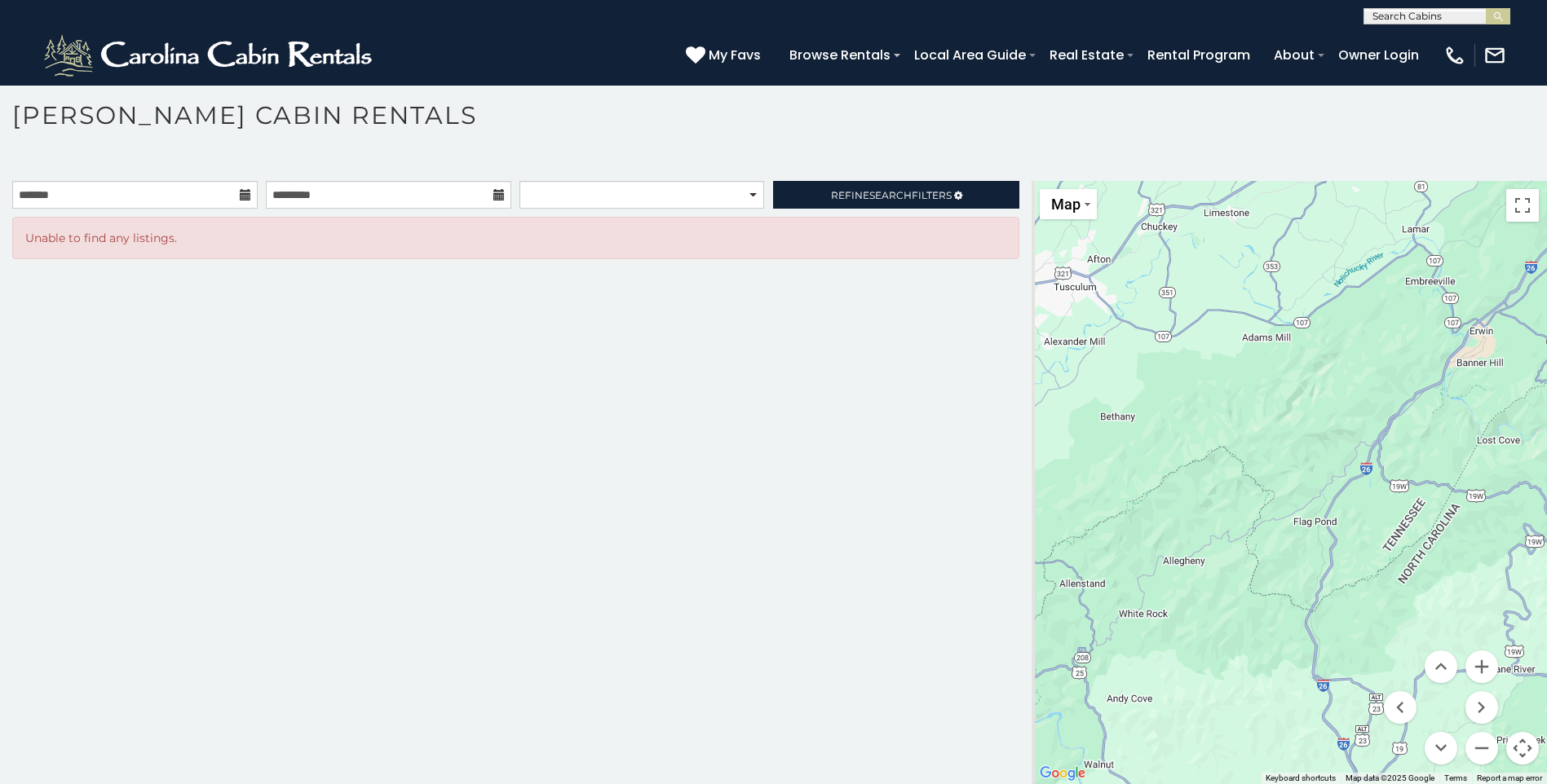
drag, startPoint x: 1334, startPoint y: 531, endPoint x: 1416, endPoint y: 390, distance: 163.1
click at [1416, 390] on div at bounding box center [1289, 482] width 515 height 603
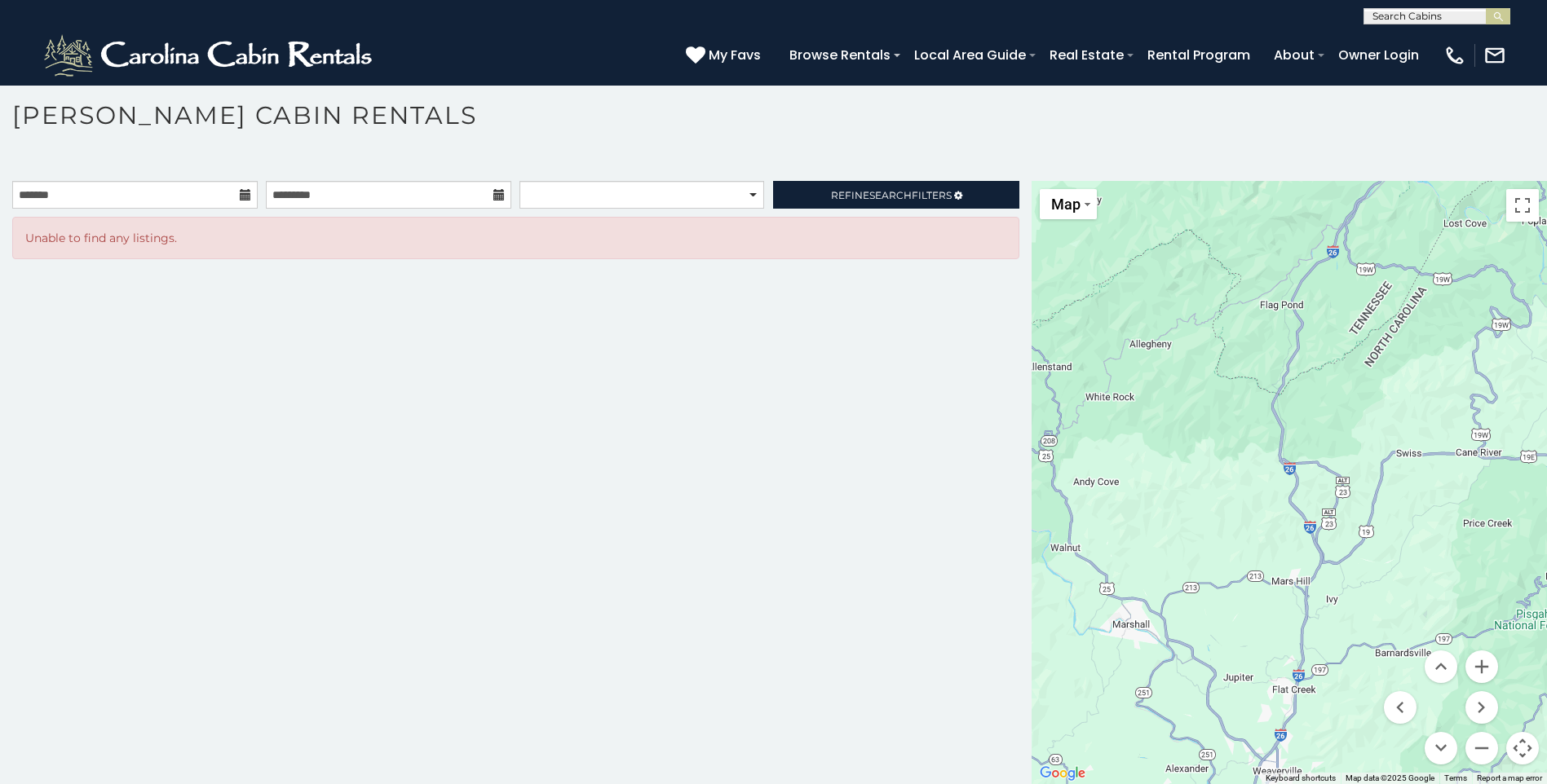
drag, startPoint x: 1392, startPoint y: 621, endPoint x: 1347, endPoint y: 420, distance: 206.0
click at [1347, 420] on div at bounding box center [1289, 482] width 515 height 603
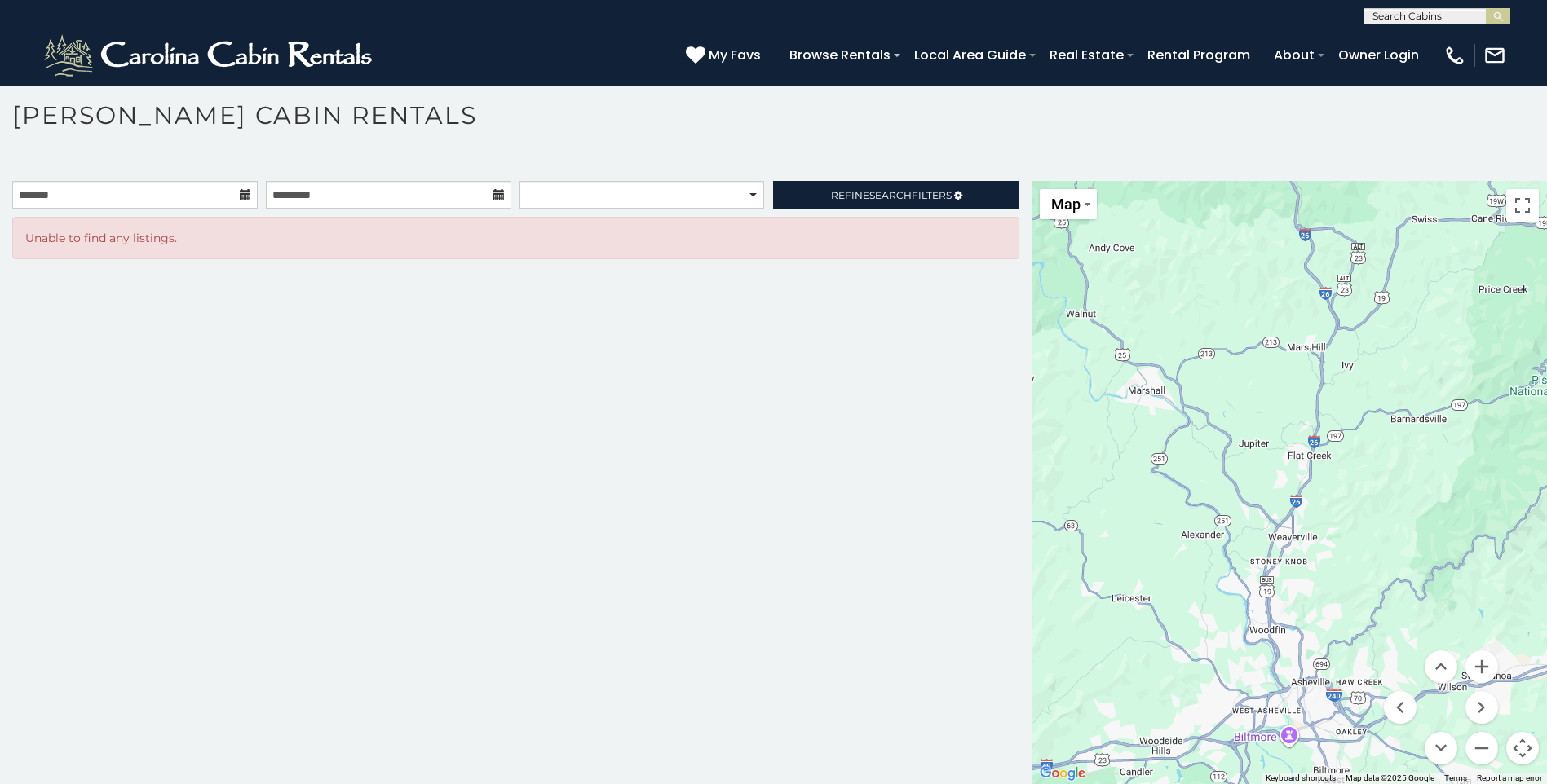
drag, startPoint x: 1355, startPoint y: 640, endPoint x: 1375, endPoint y: 411, distance: 229.9
click at [1375, 411] on div at bounding box center [1289, 482] width 515 height 603
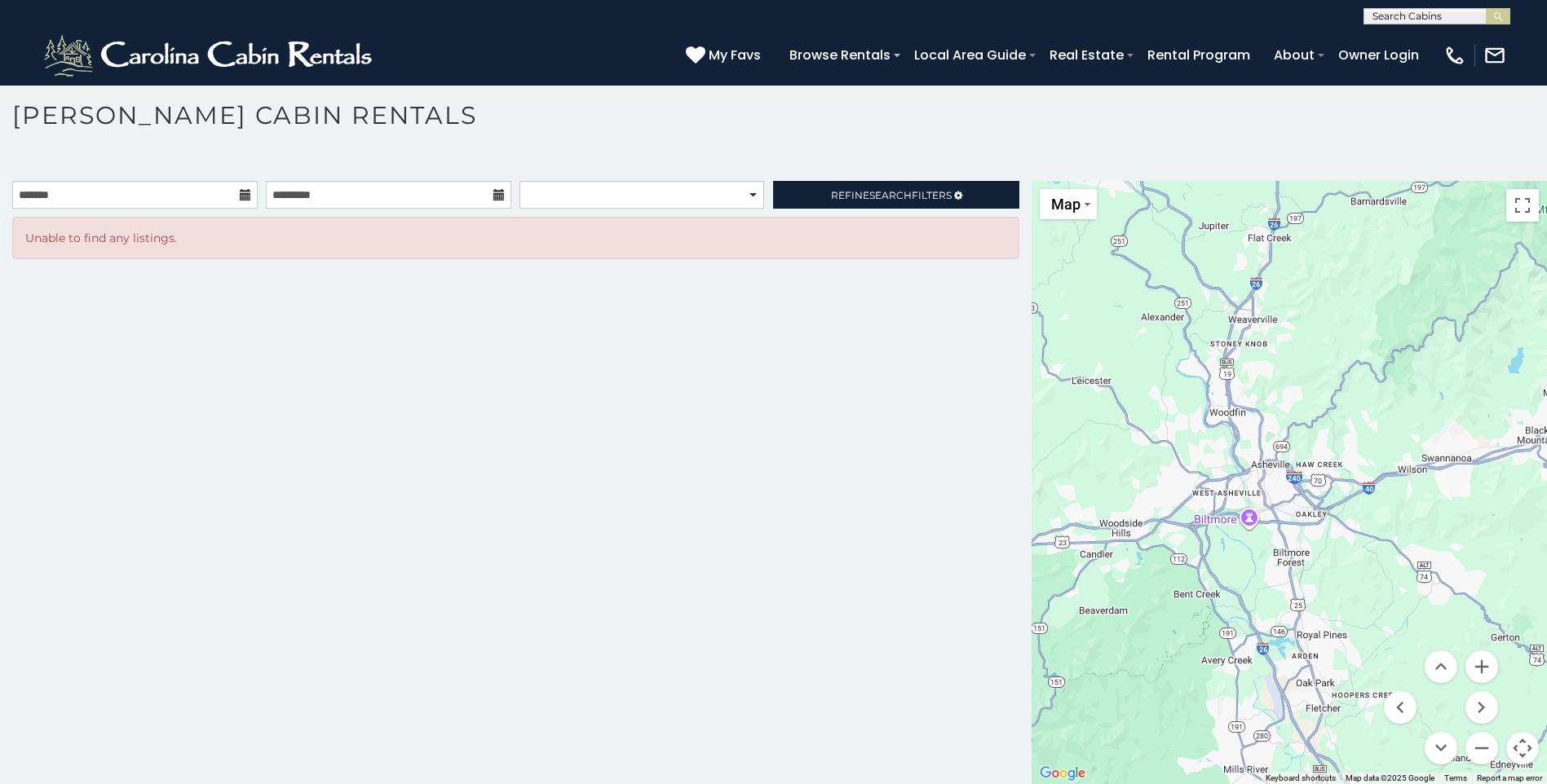
drag, startPoint x: 1365, startPoint y: 596, endPoint x: 1323, endPoint y: 373, distance: 226.9
click at [1323, 373] on div at bounding box center [1289, 482] width 515 height 603
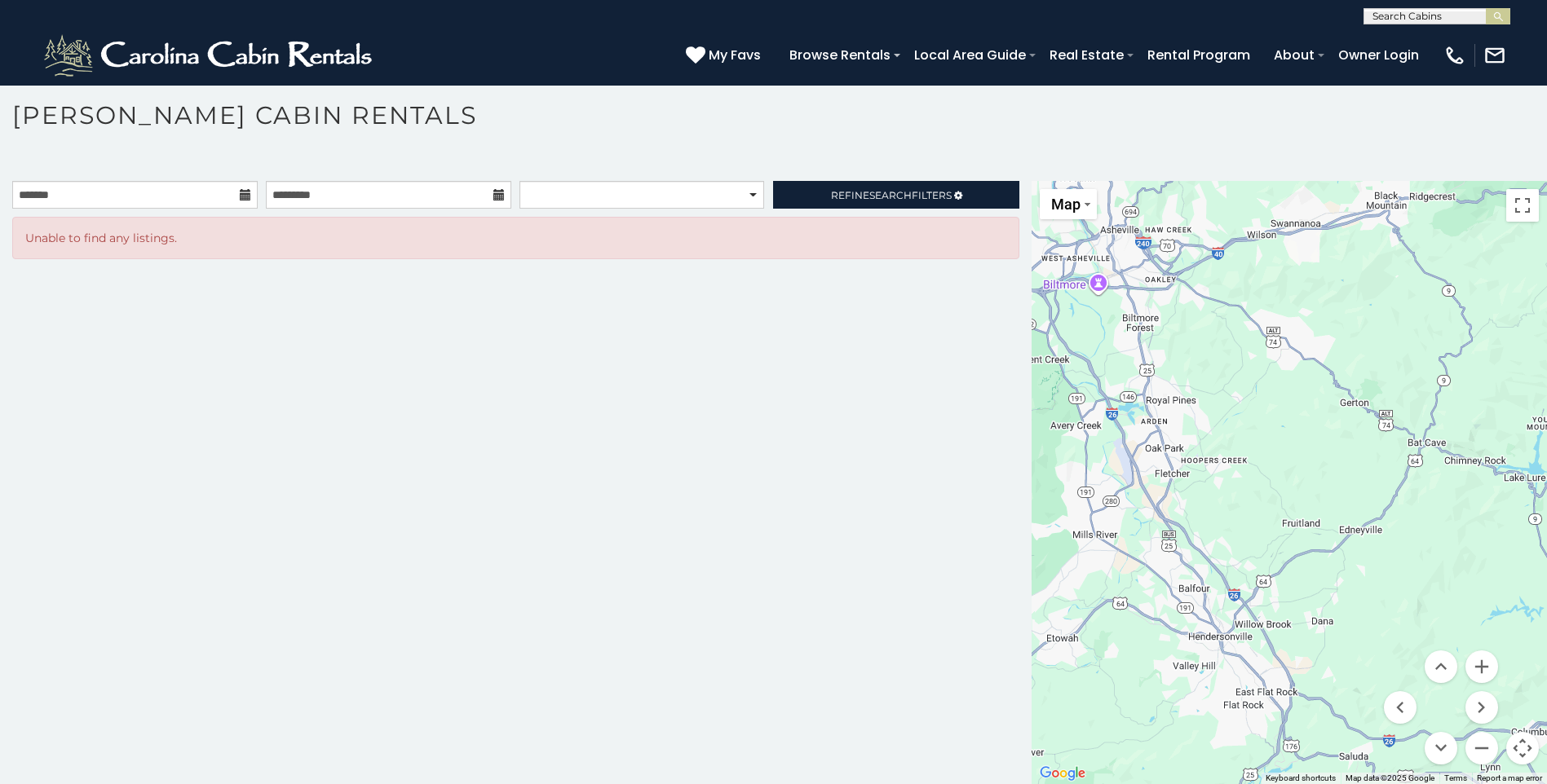
drag, startPoint x: 1394, startPoint y: 636, endPoint x: 1245, endPoint y: 406, distance: 274.0
click at [1245, 406] on div at bounding box center [1289, 482] width 515 height 603
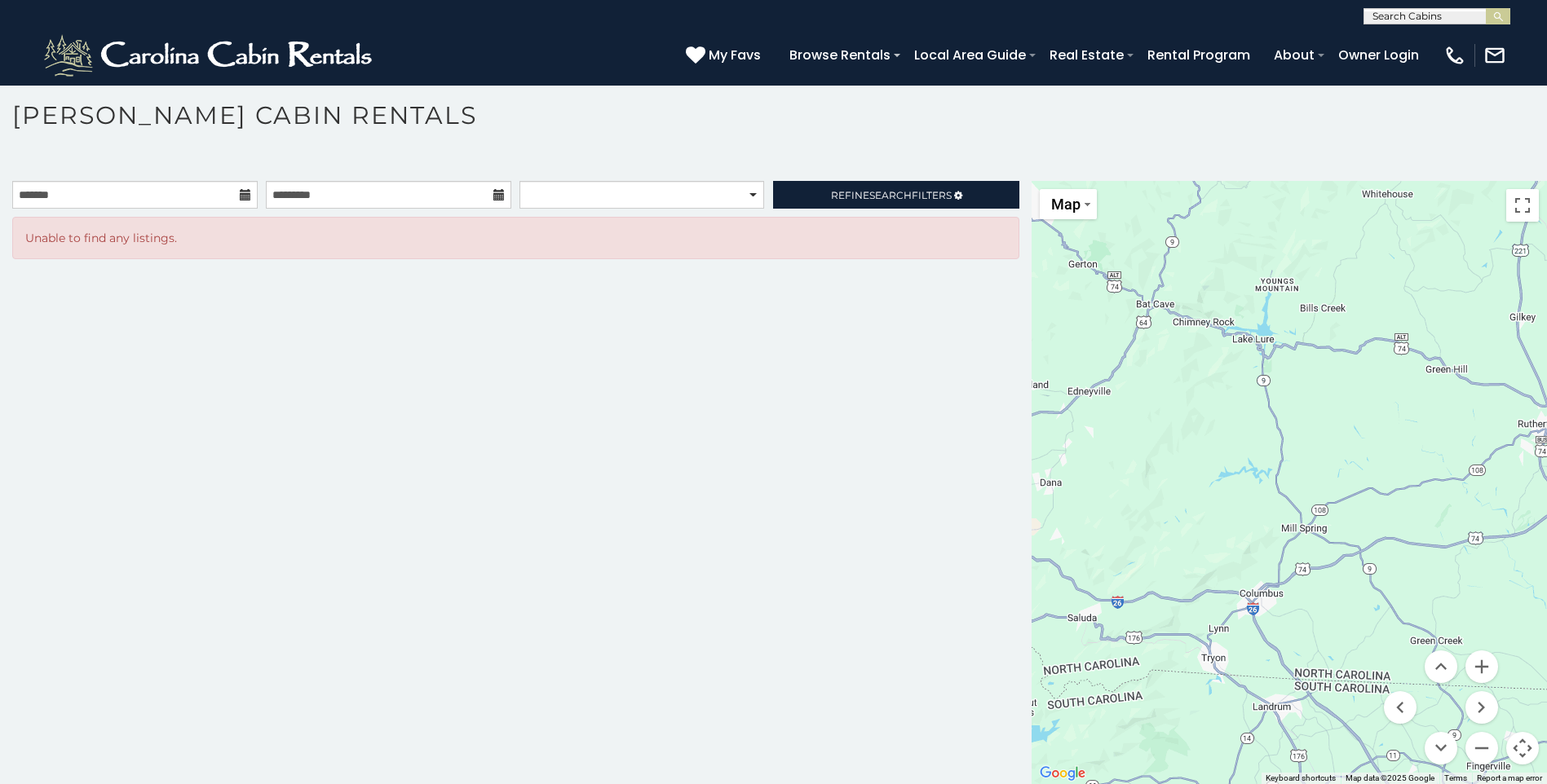
drag, startPoint x: 1313, startPoint y: 614, endPoint x: 1039, endPoint y: 473, distance: 308.2
click at [1039, 473] on div at bounding box center [1289, 482] width 515 height 603
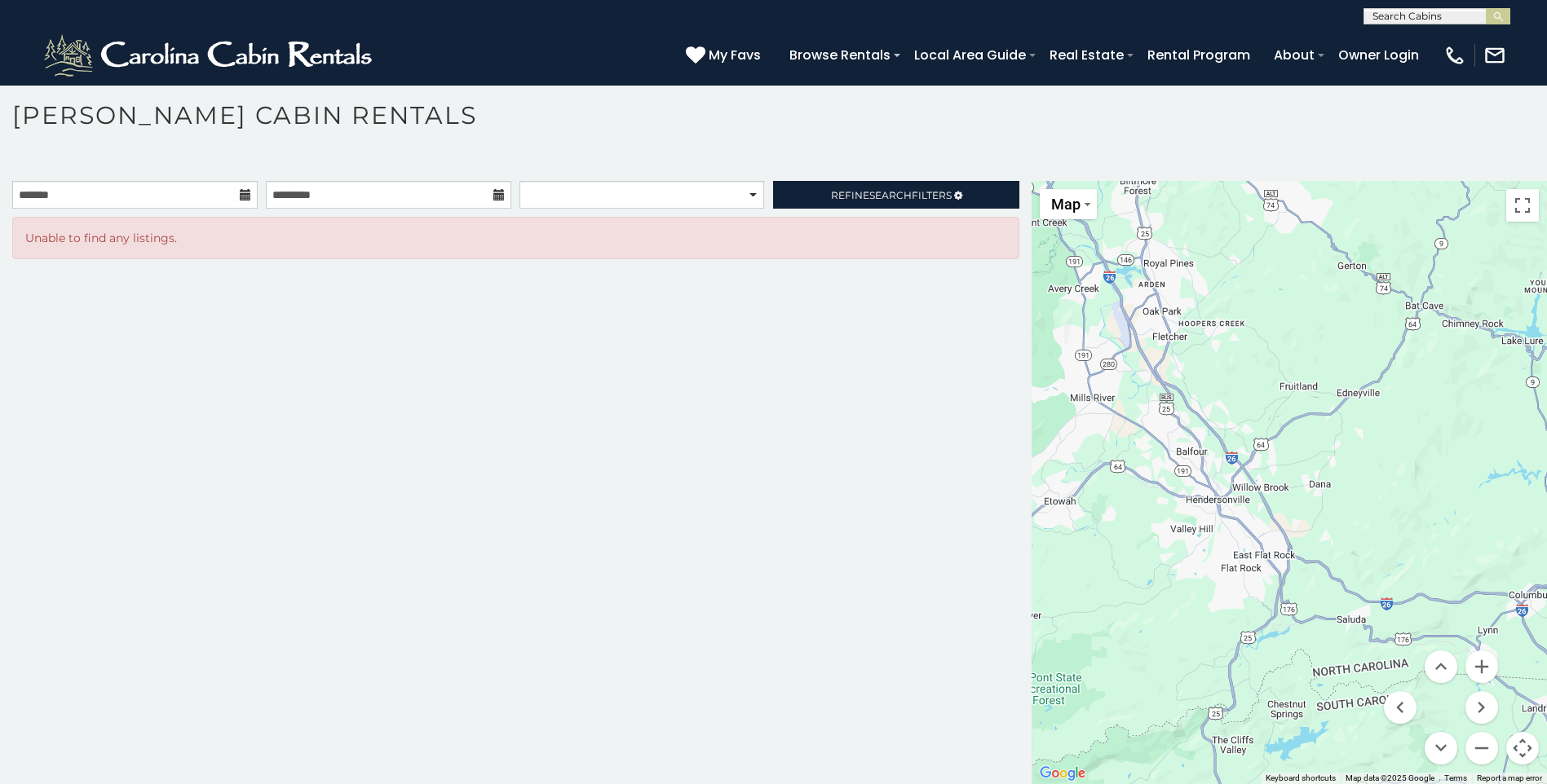
drag, startPoint x: 1213, startPoint y: 511, endPoint x: 1483, endPoint y: 513, distance: 270.0
click at [1483, 513] on div at bounding box center [1289, 482] width 515 height 603
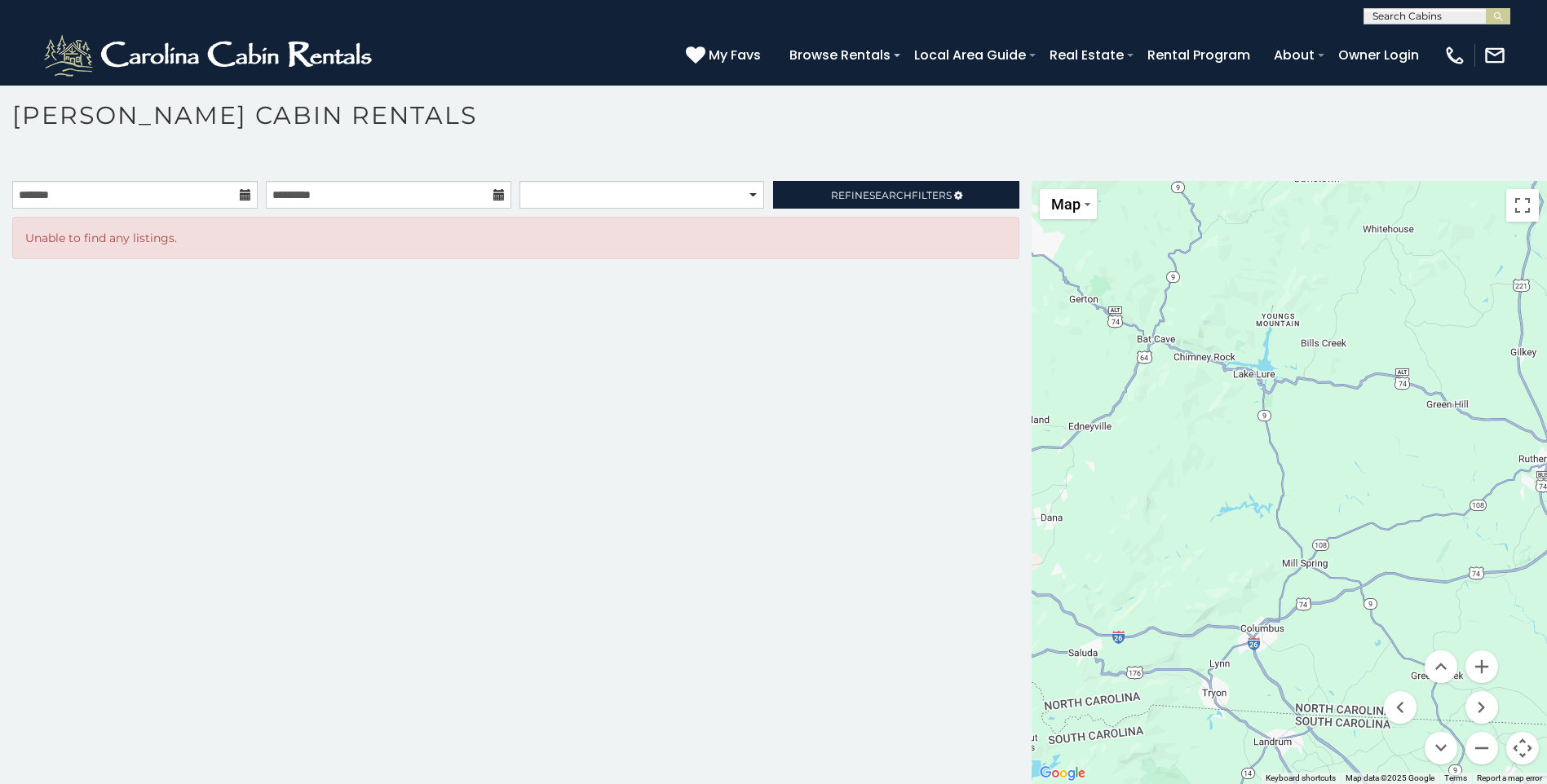
drag, startPoint x: 1391, startPoint y: 426, endPoint x: 1110, endPoint y: 461, distance: 283.2
click at [1110, 461] on div at bounding box center [1289, 482] width 515 height 603
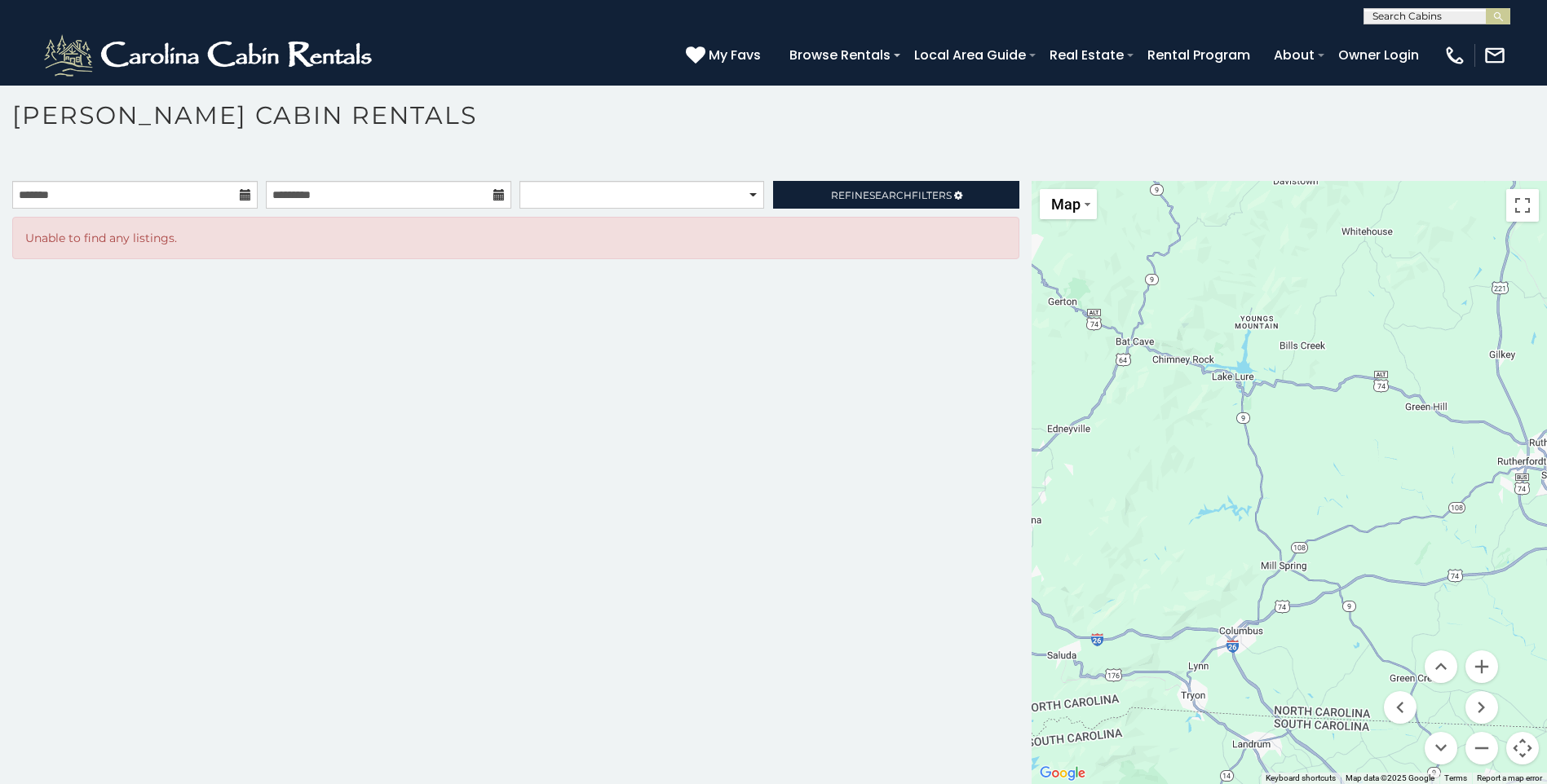
click at [1233, 366] on div at bounding box center [1289, 482] width 515 height 603
